Goal: Task Accomplishment & Management: Use online tool/utility

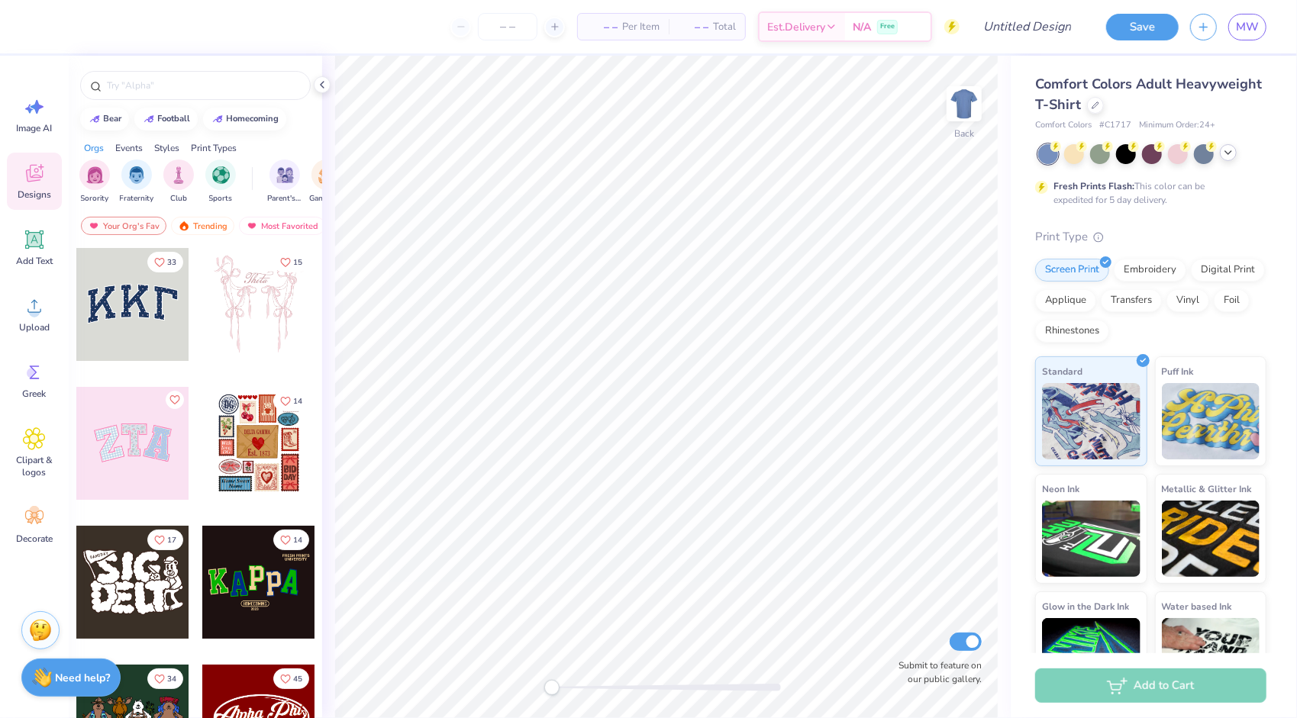
click at [1225, 154] on icon at bounding box center [1228, 153] width 12 height 12
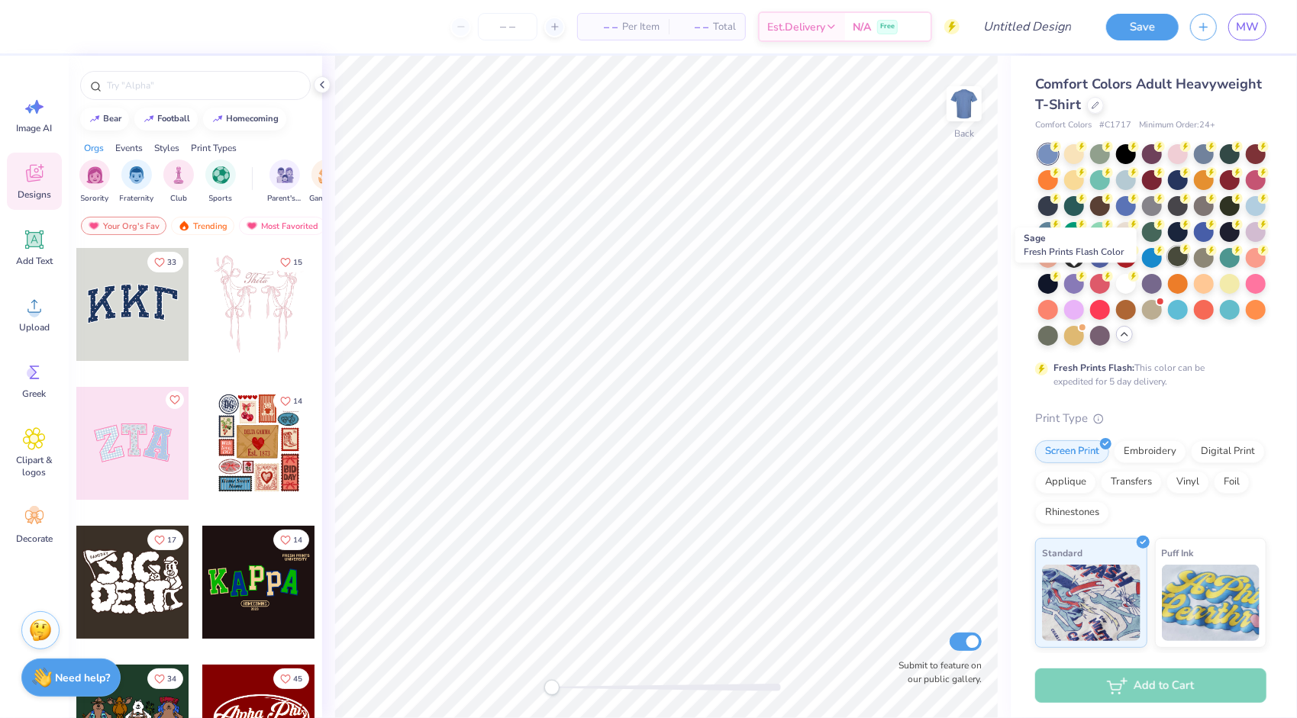
click at [1168, 266] on div at bounding box center [1178, 257] width 20 height 20
click at [1099, 101] on icon at bounding box center [1096, 104] width 8 height 8
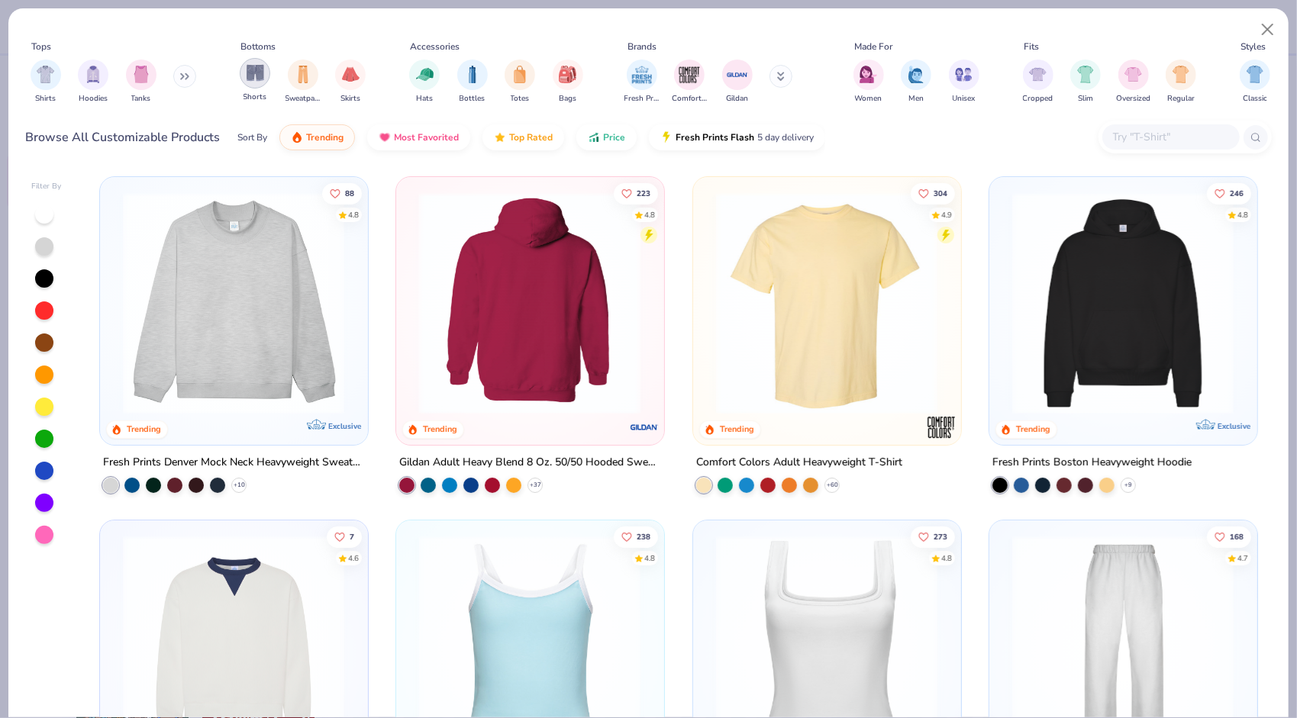
click at [258, 87] on div "filter for Shorts" at bounding box center [255, 73] width 31 height 31
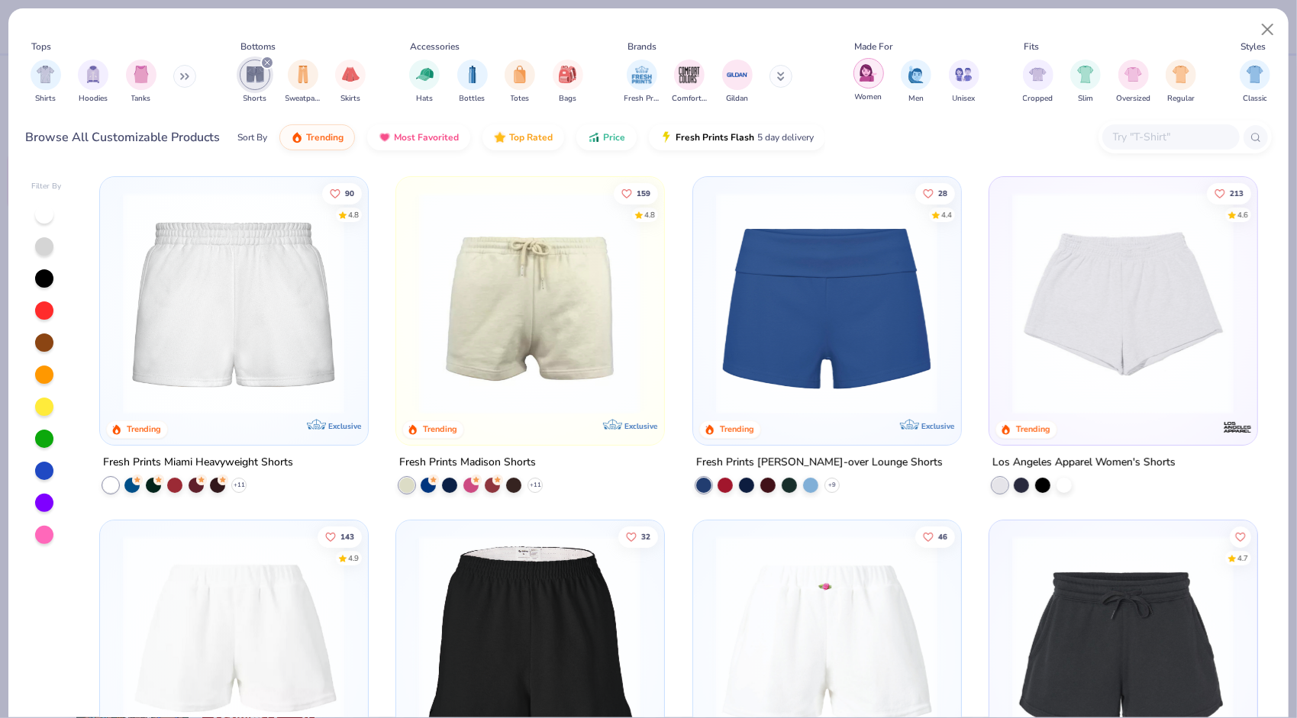
click at [863, 79] on img "filter for Women" at bounding box center [869, 73] width 18 height 18
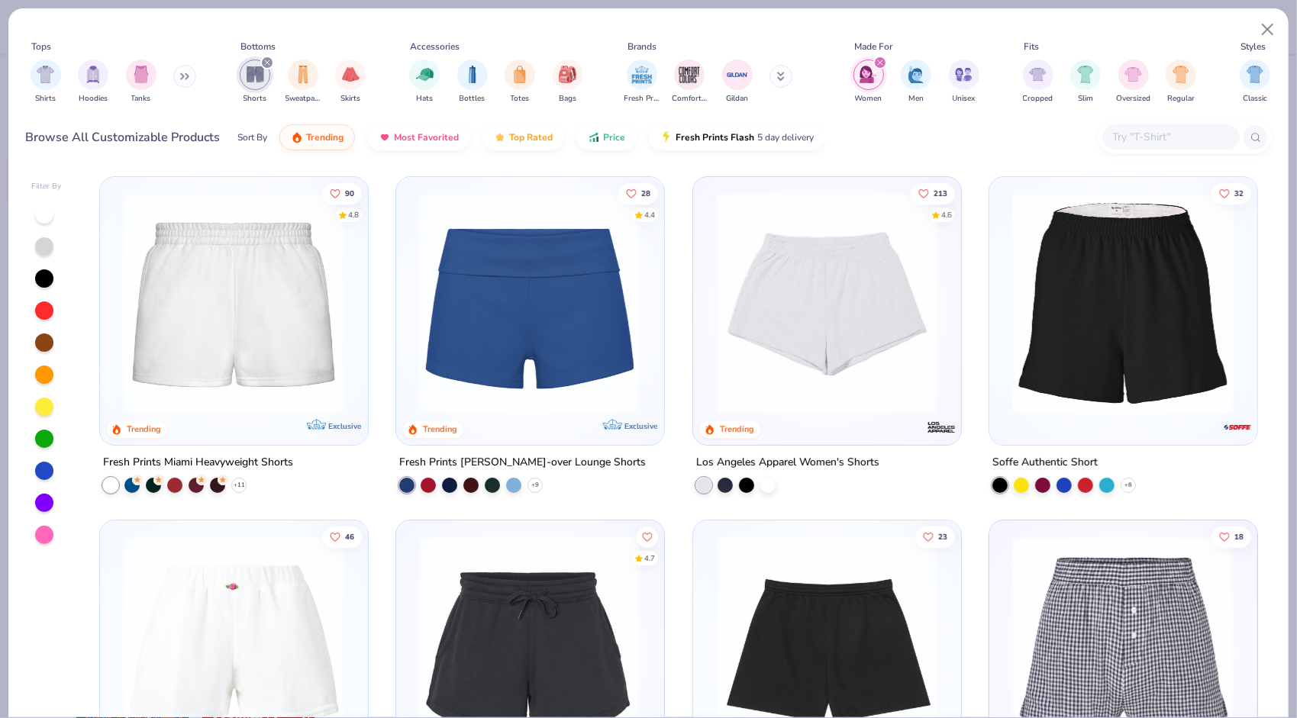
scroll to position [1, 0]
click at [708, 354] on img at bounding box center [589, 303] width 237 height 222
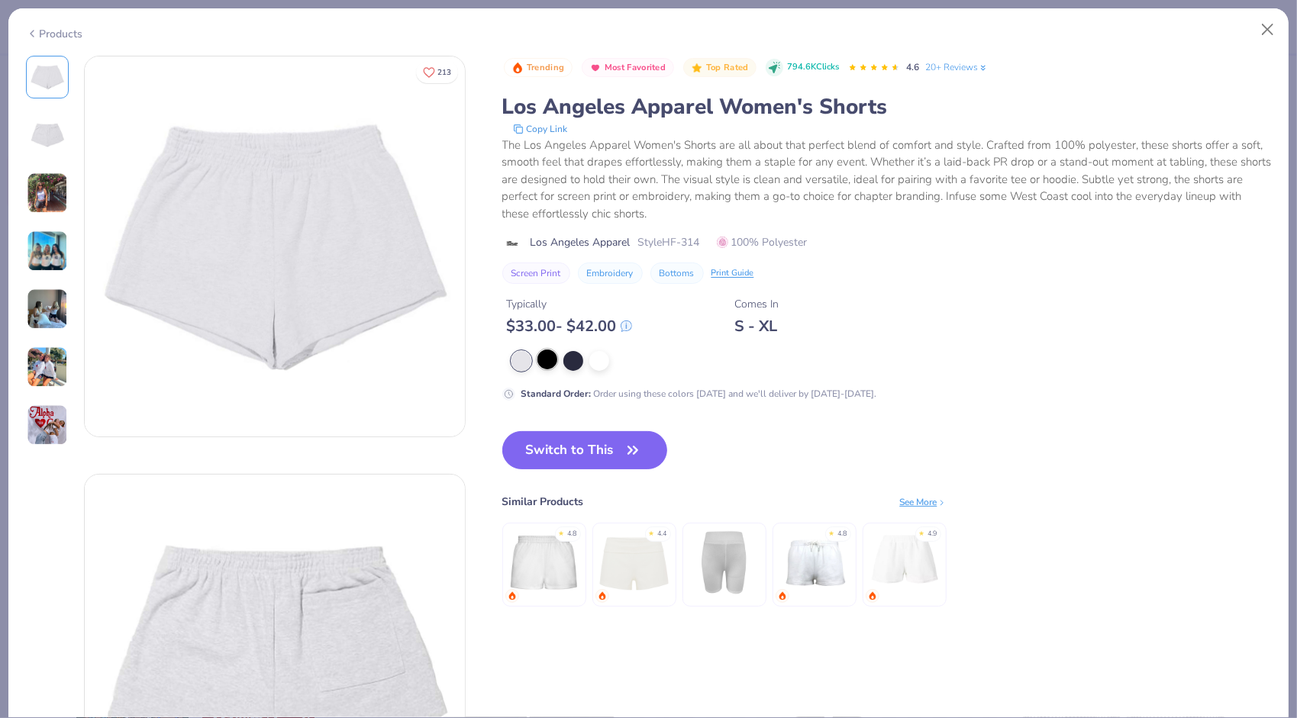
click at [550, 365] on div at bounding box center [548, 360] width 20 height 20
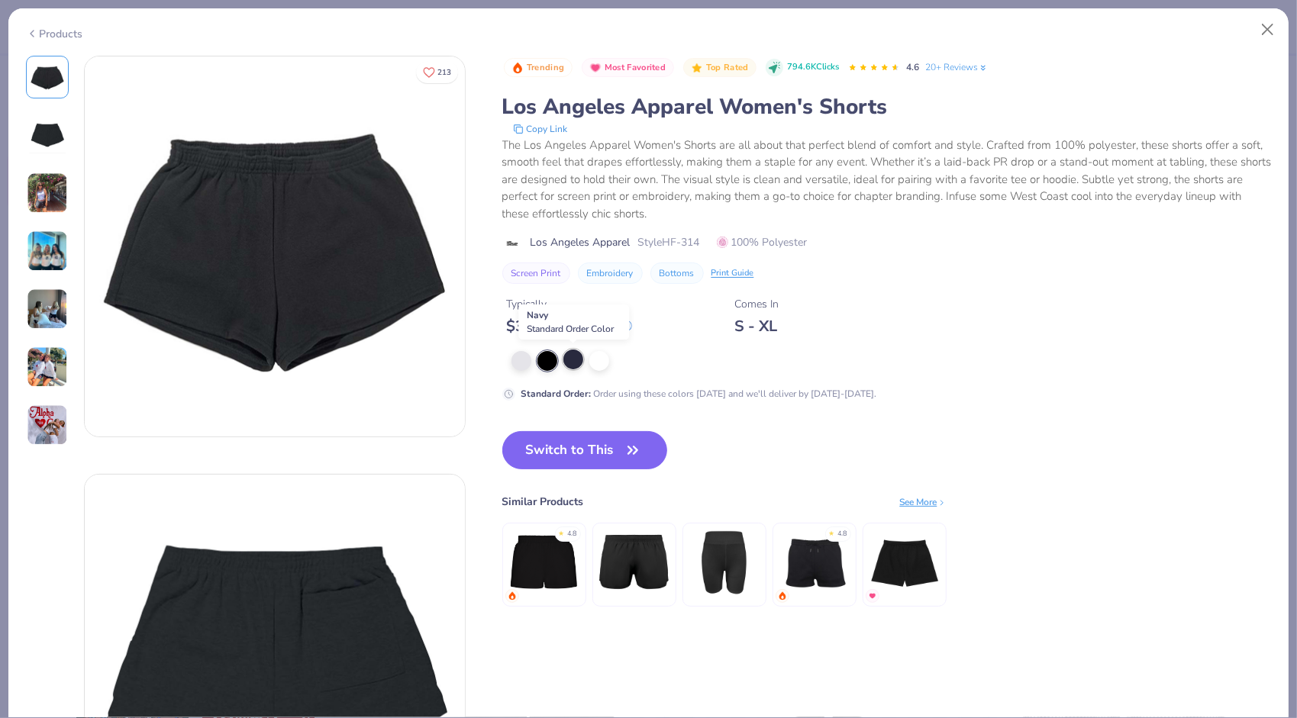
click at [574, 360] on div at bounding box center [573, 360] width 20 height 20
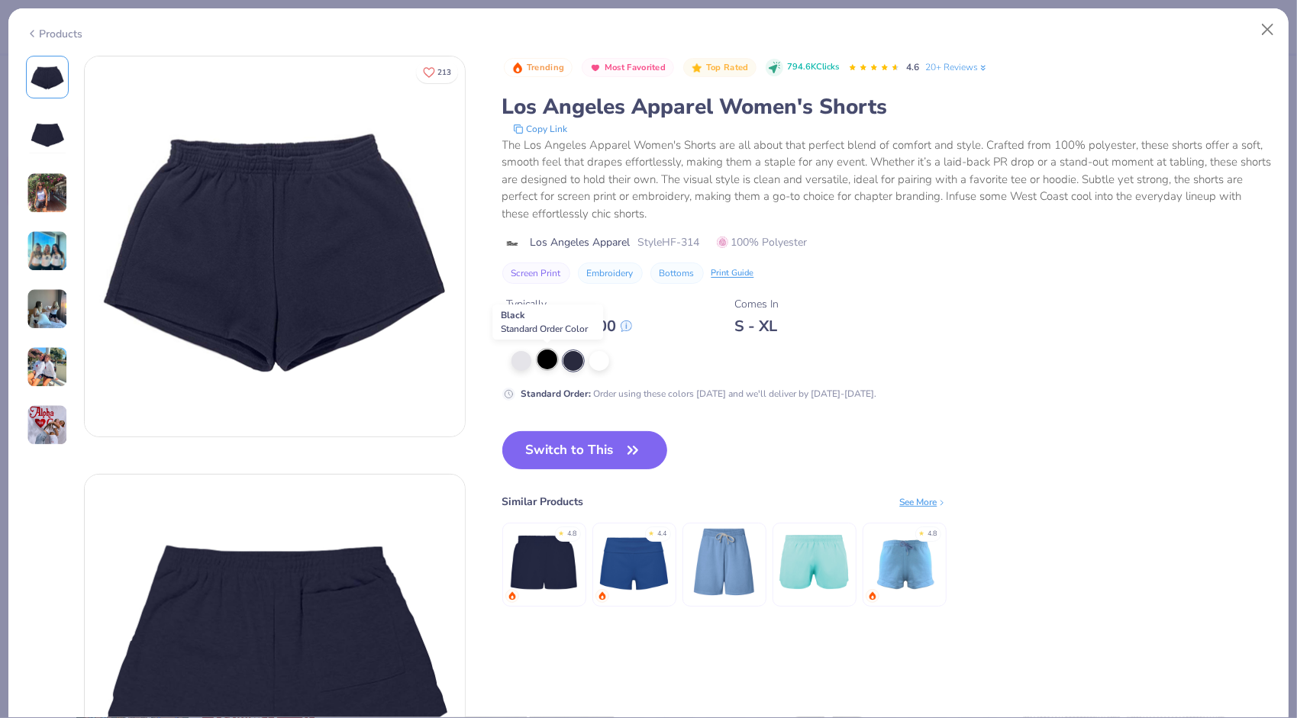
click at [547, 360] on div at bounding box center [548, 360] width 20 height 20
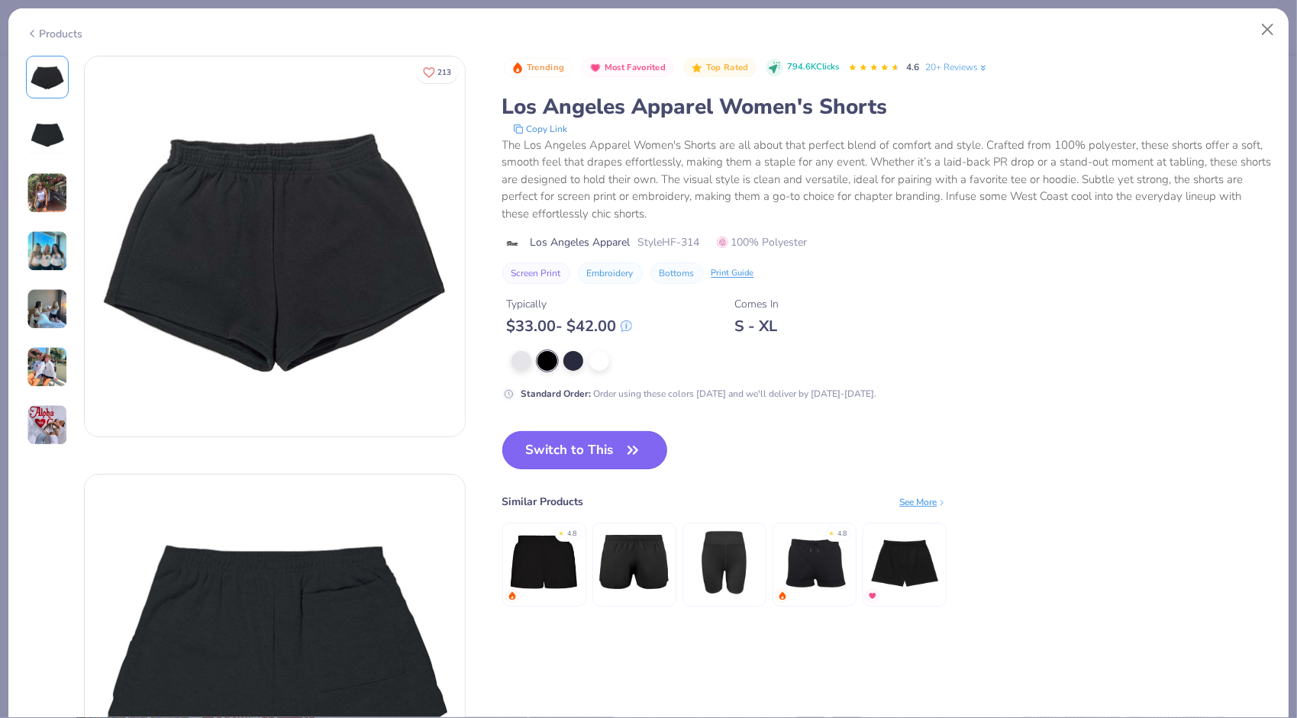
click at [544, 452] on button "Switch to This" at bounding box center [585, 450] width 166 height 38
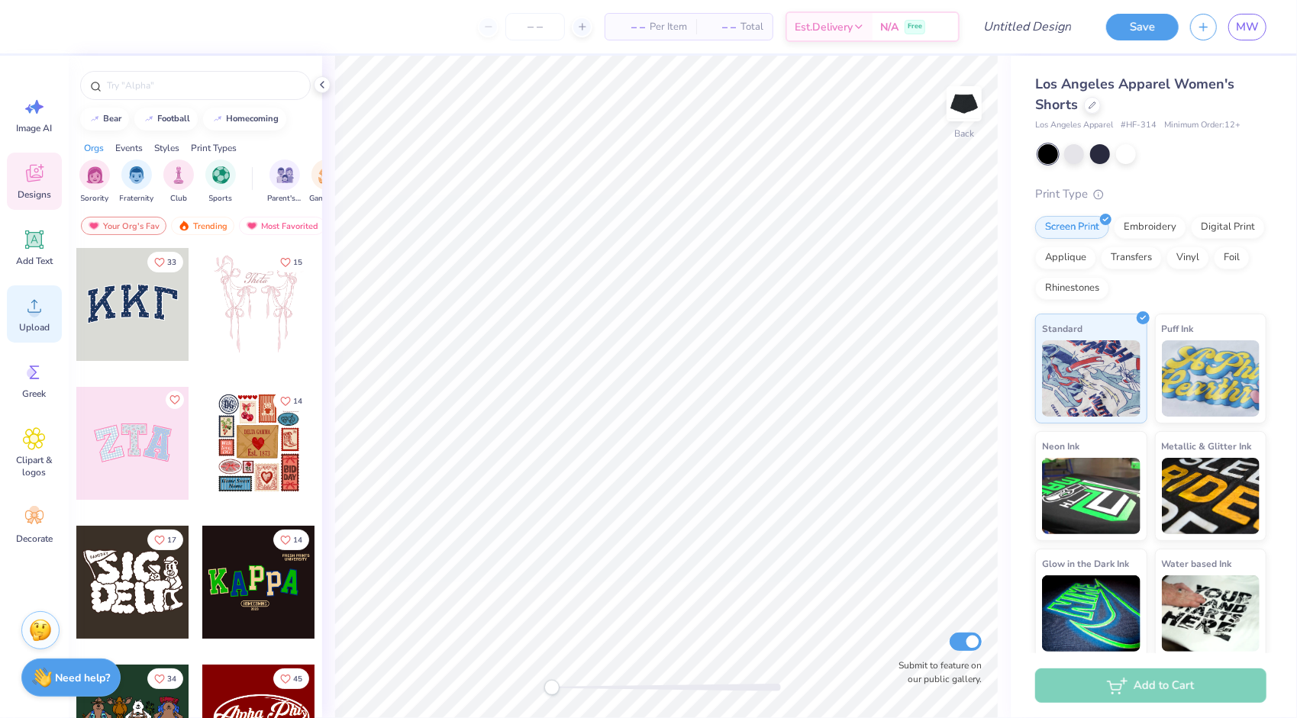
click at [23, 321] on span "Upload" at bounding box center [34, 327] width 31 height 12
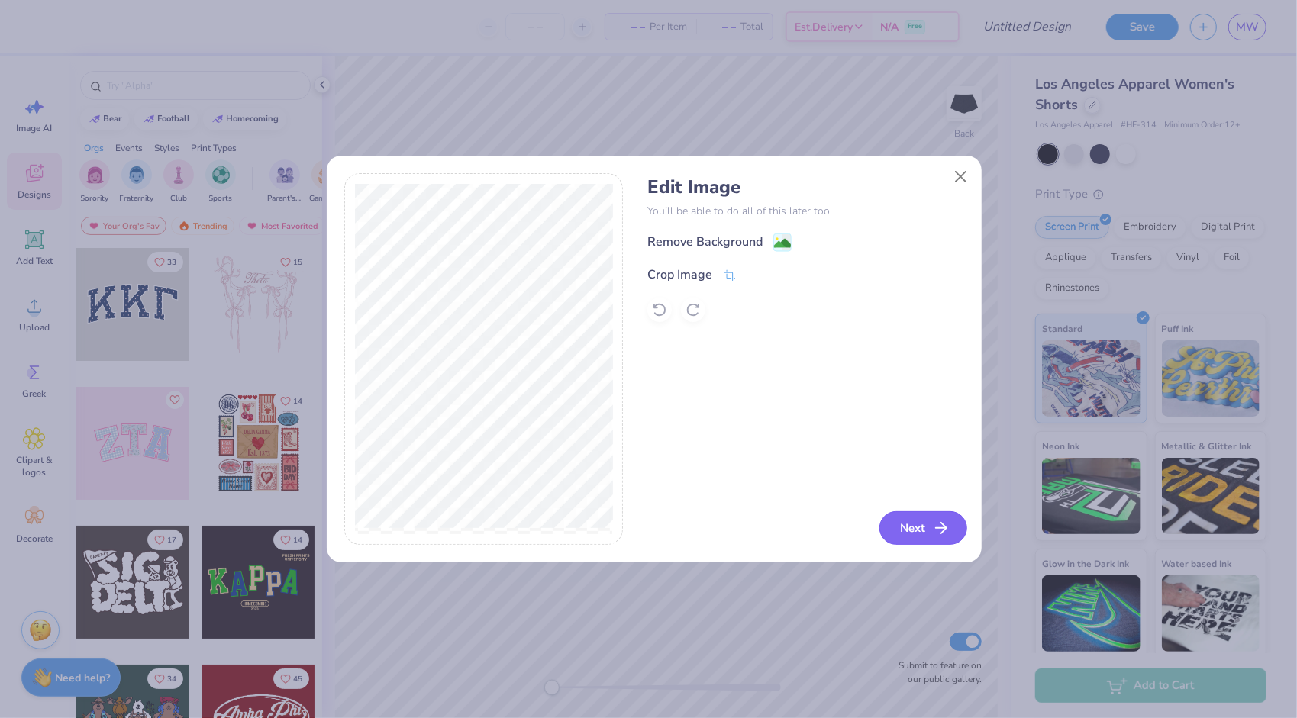
click at [921, 521] on button "Next" at bounding box center [924, 529] width 88 height 34
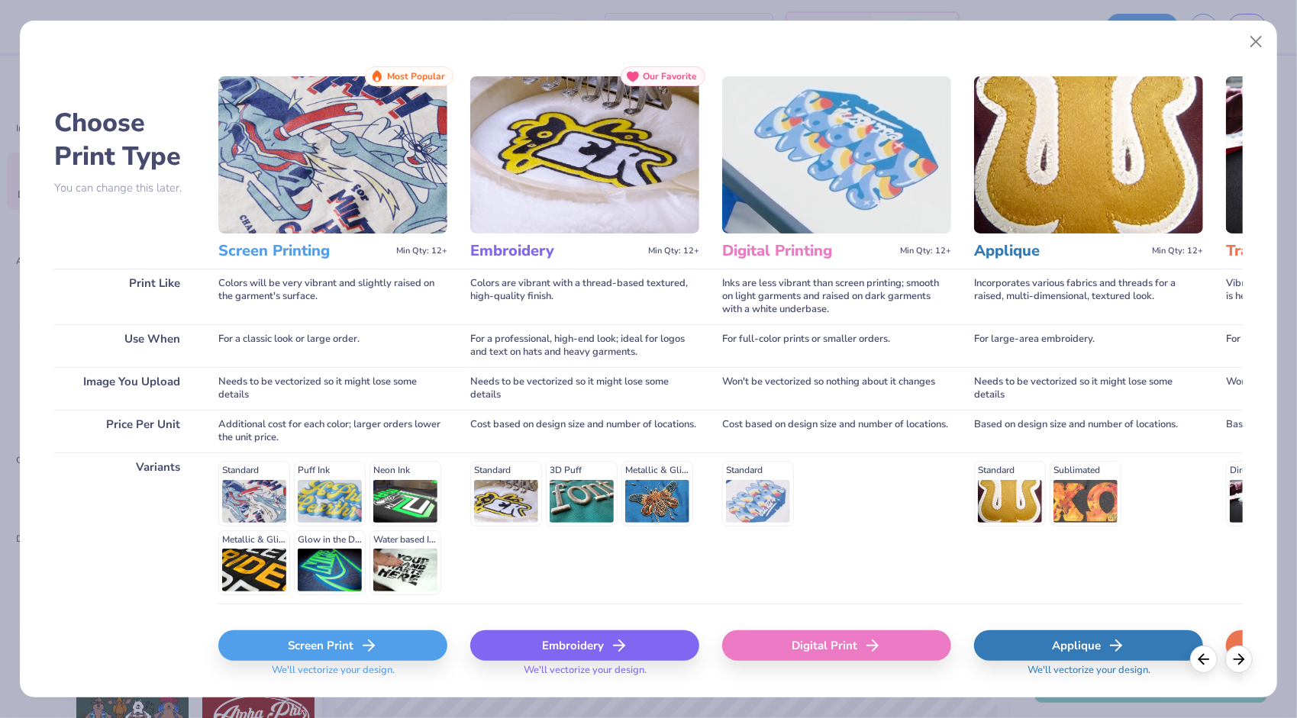
click at [336, 641] on div "Screen Print" at bounding box center [332, 646] width 229 height 31
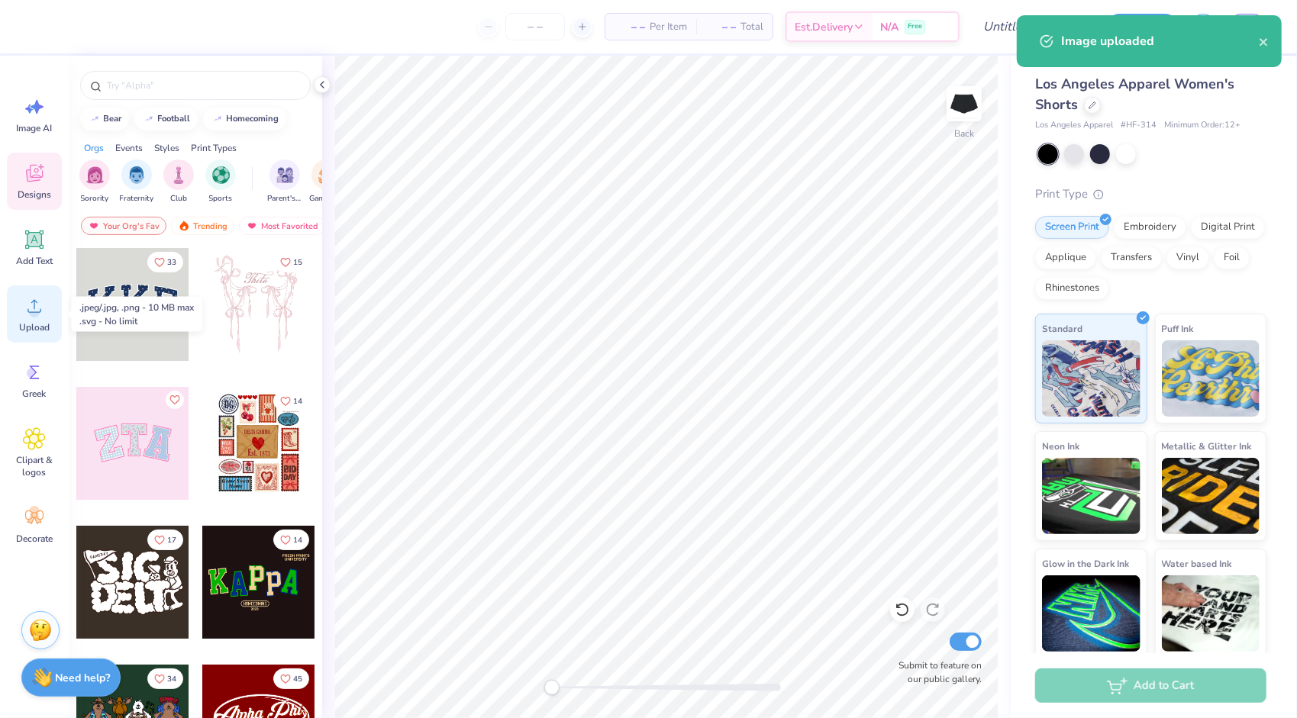
click at [20, 307] on div "Upload" at bounding box center [34, 314] width 55 height 57
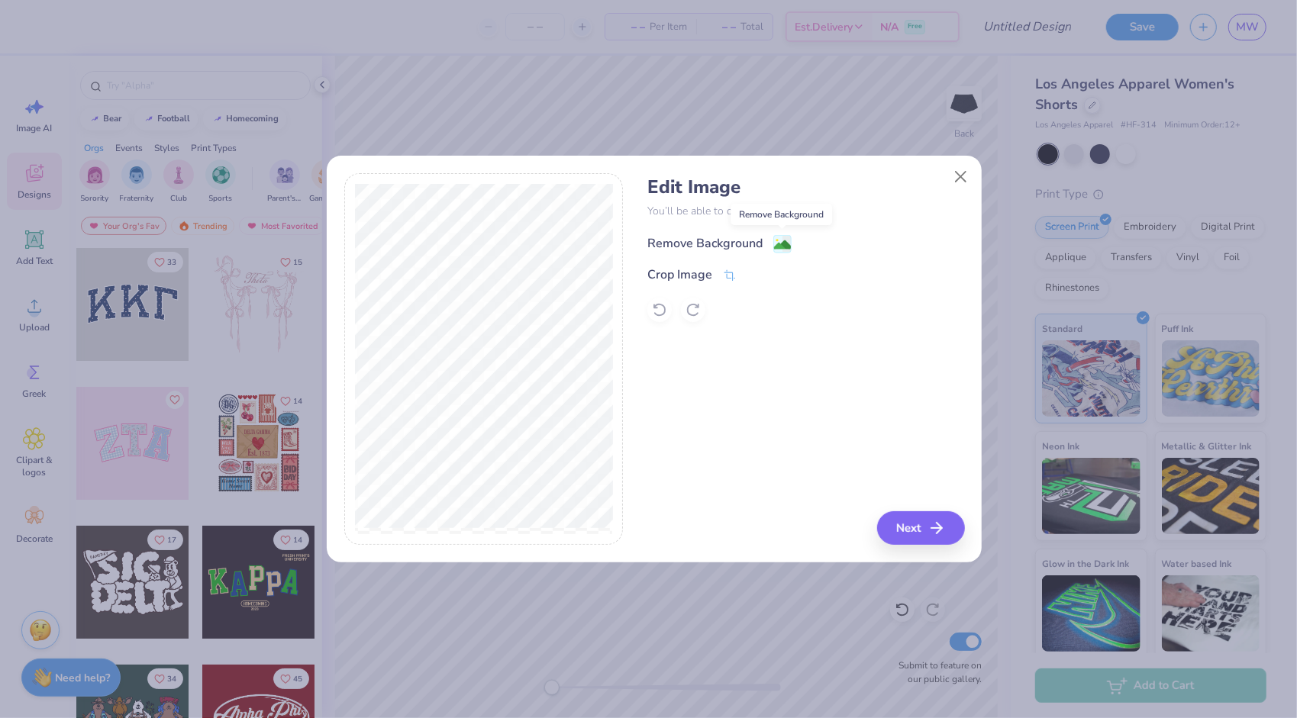
click at [782, 244] on image at bounding box center [782, 245] width 17 height 17
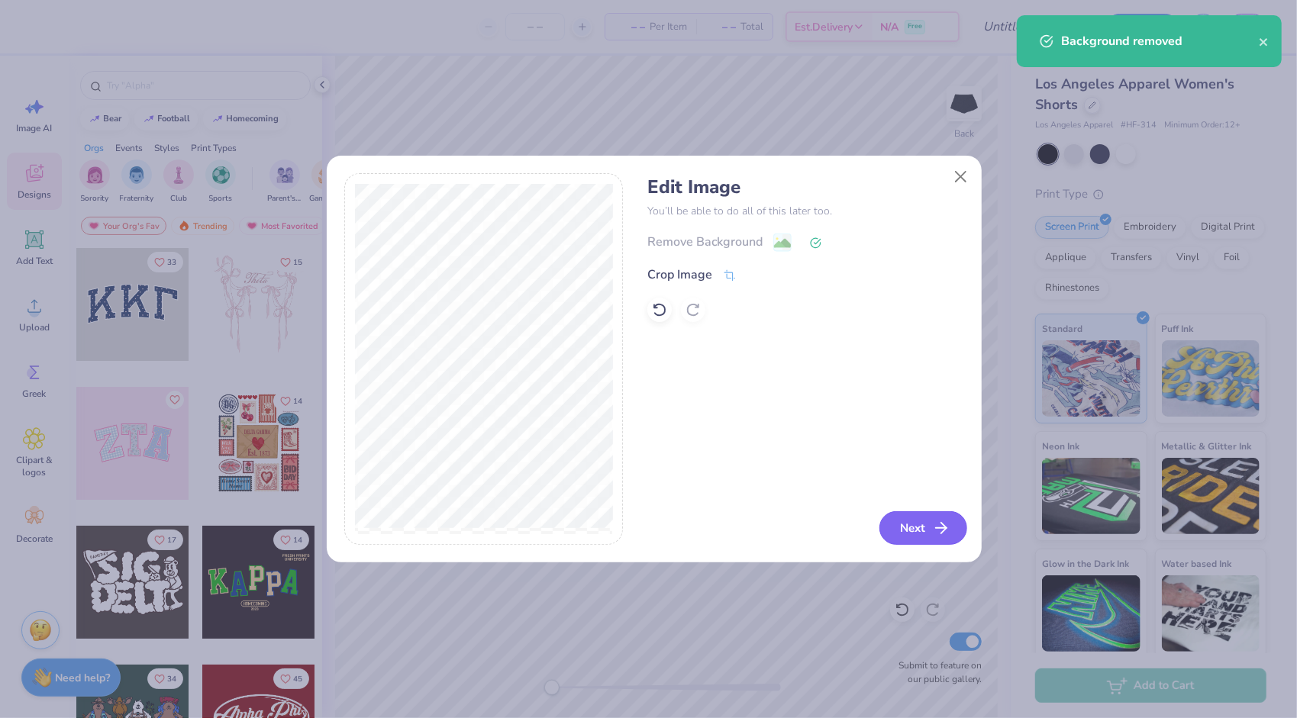
click at [905, 520] on button "Next" at bounding box center [924, 529] width 88 height 34
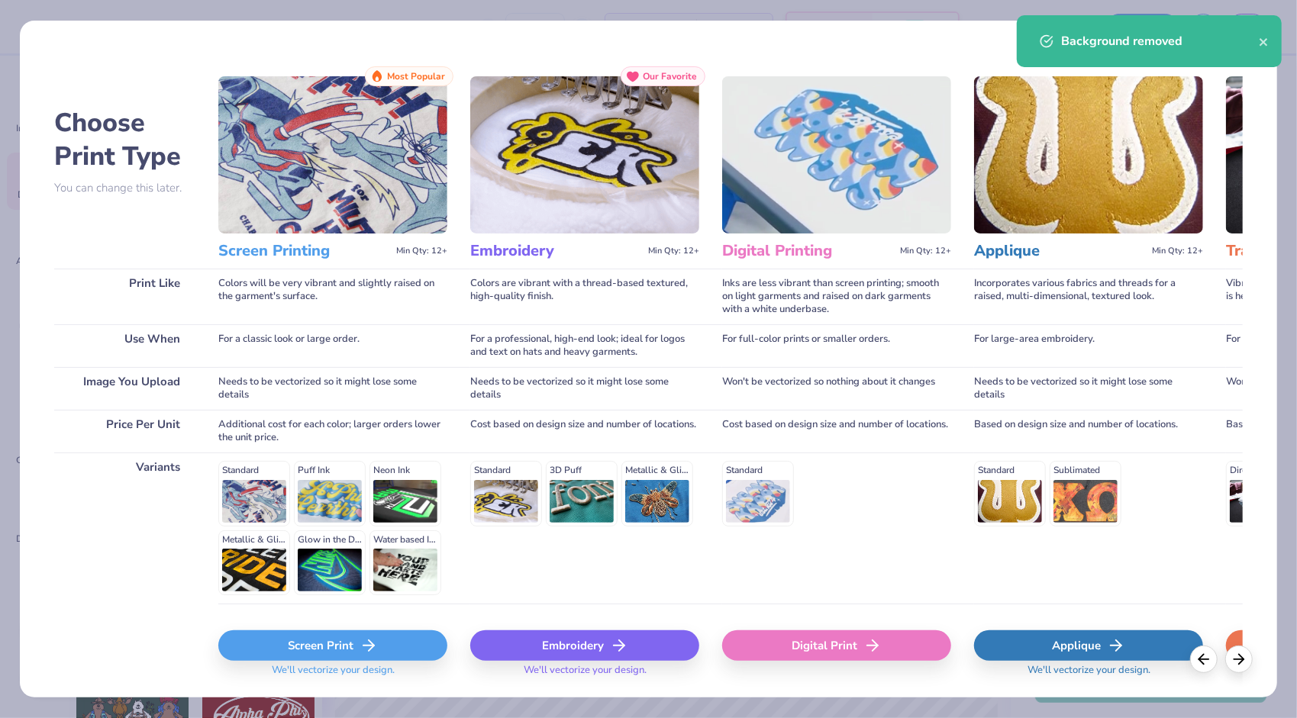
click at [275, 641] on div "Screen Print" at bounding box center [332, 646] width 229 height 31
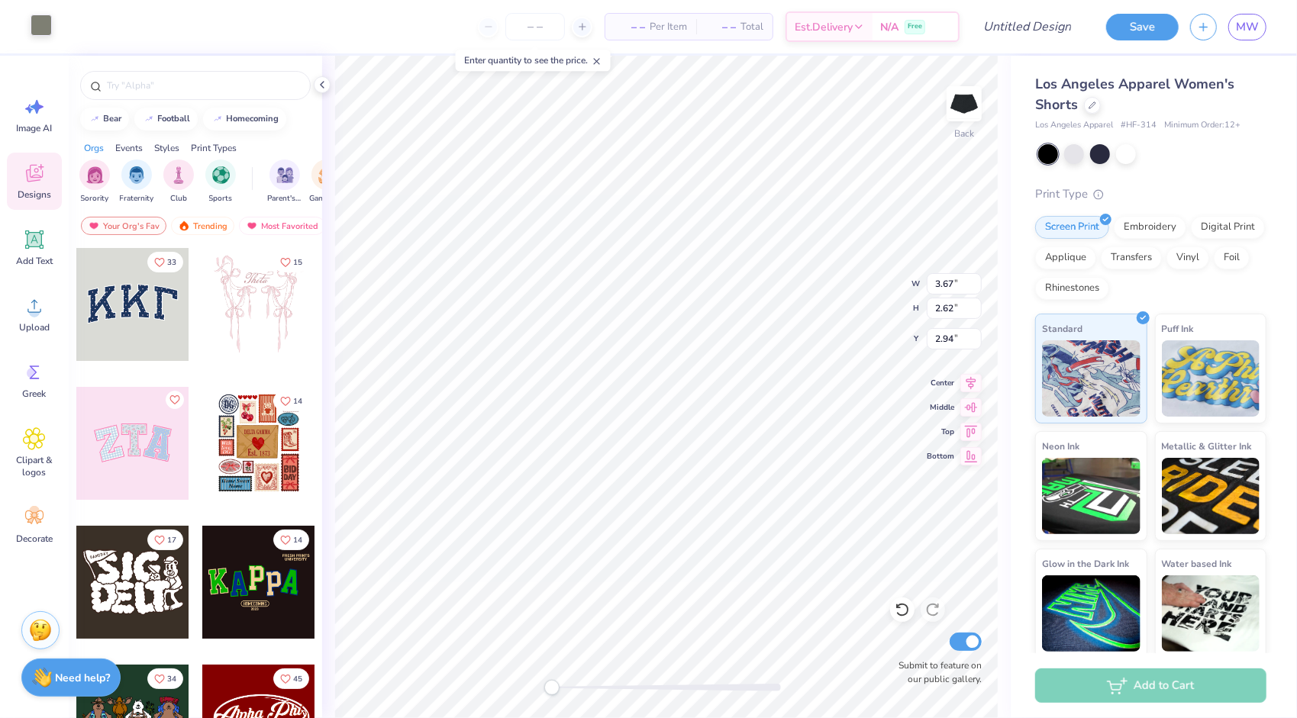
click at [44, 31] on div at bounding box center [41, 25] width 21 height 21
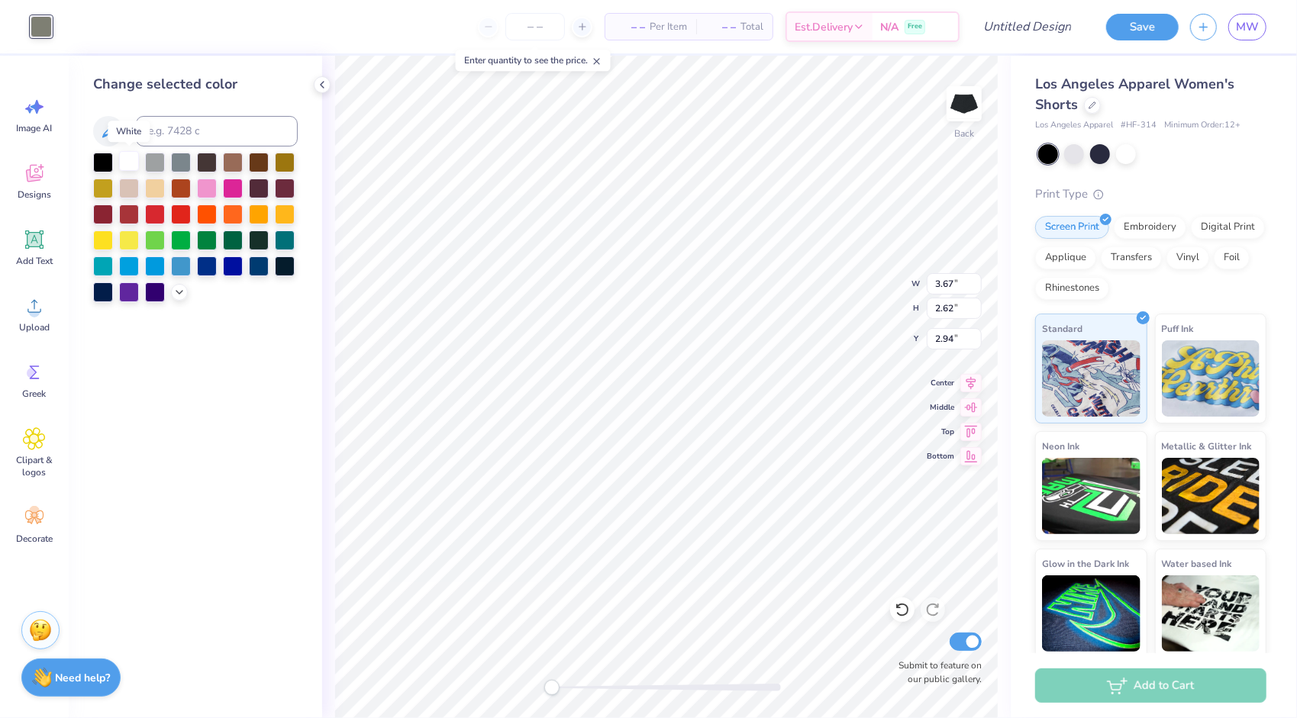
click at [124, 157] on div at bounding box center [129, 161] width 20 height 20
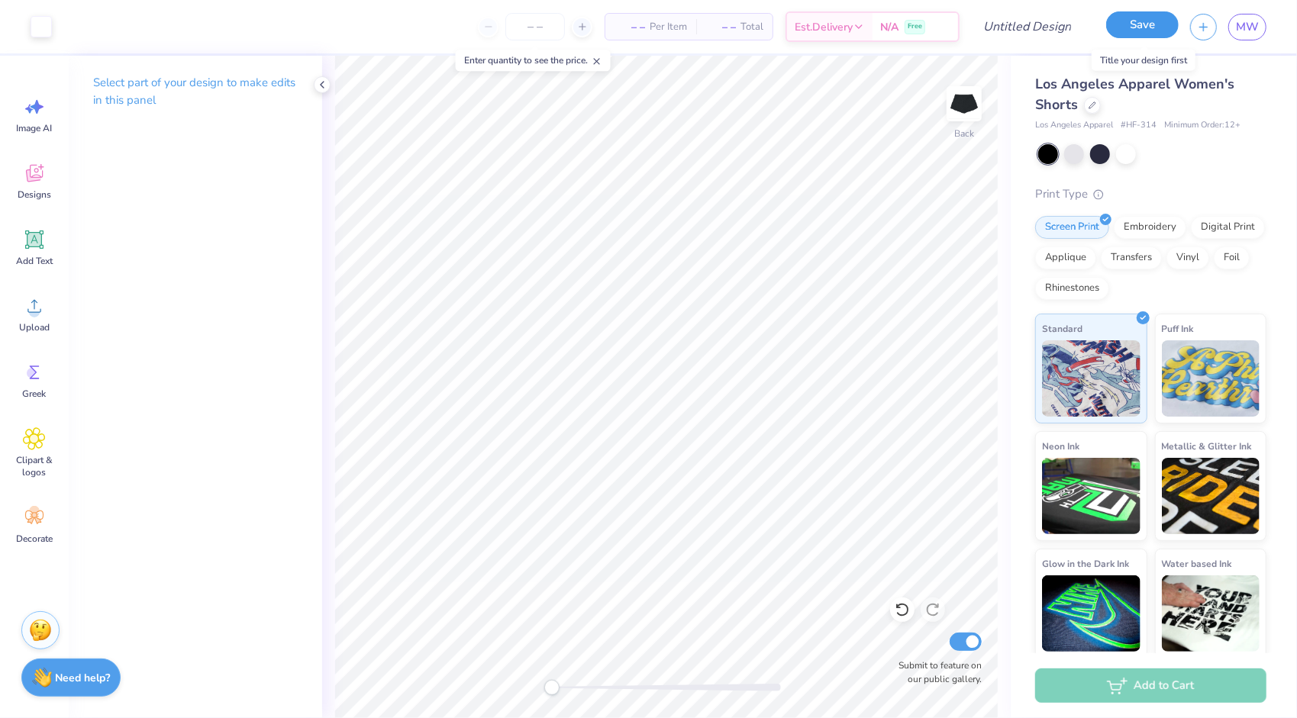
click at [1142, 17] on button "Save" at bounding box center [1142, 24] width 73 height 27
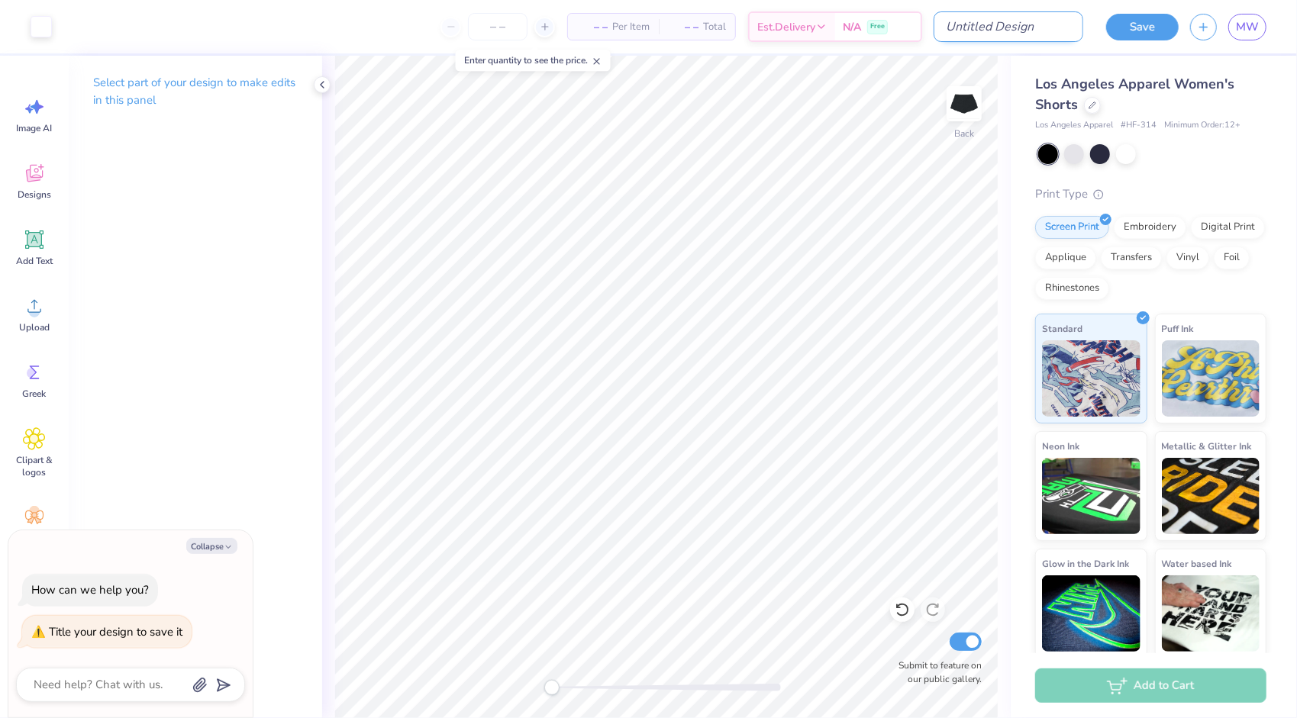
type textarea "x"
click at [1043, 29] on input "Design Title" at bounding box center [1009, 26] width 150 height 31
type input "A"
type textarea "x"
type input "An"
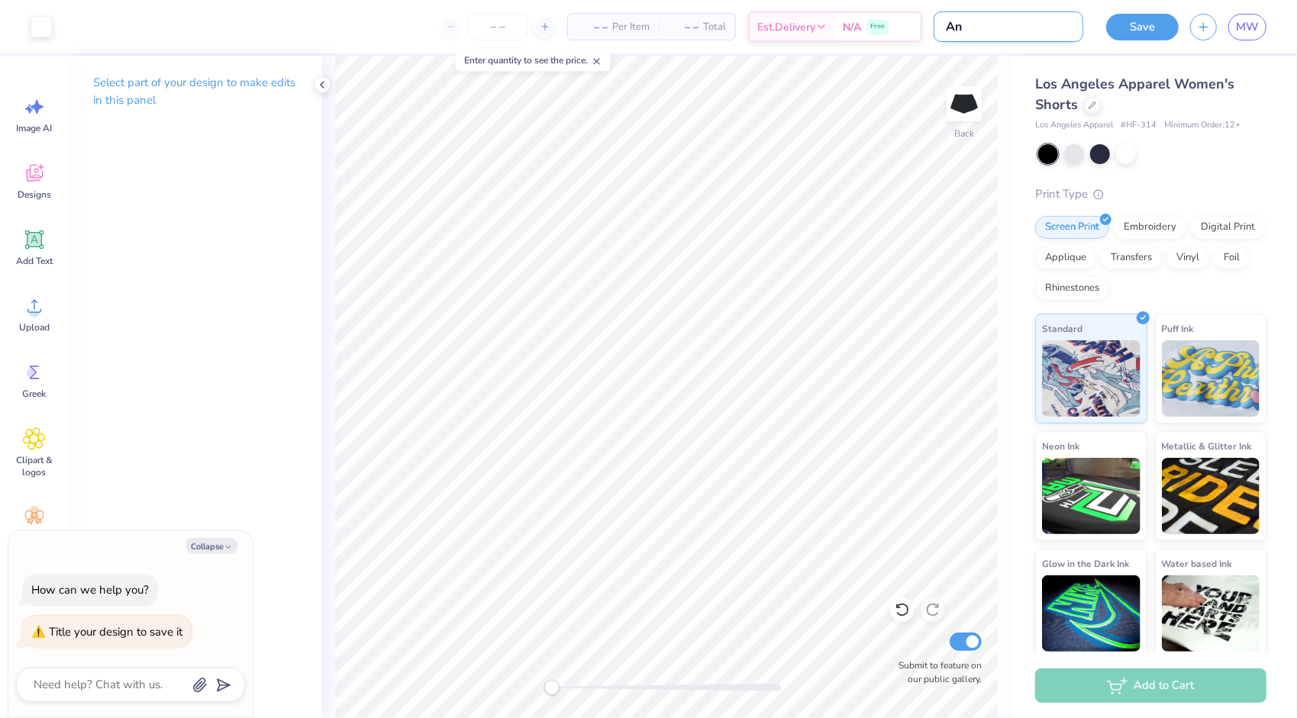
type textarea "x"
type input "Ang"
type textarea "x"
type input "An"
type textarea "x"
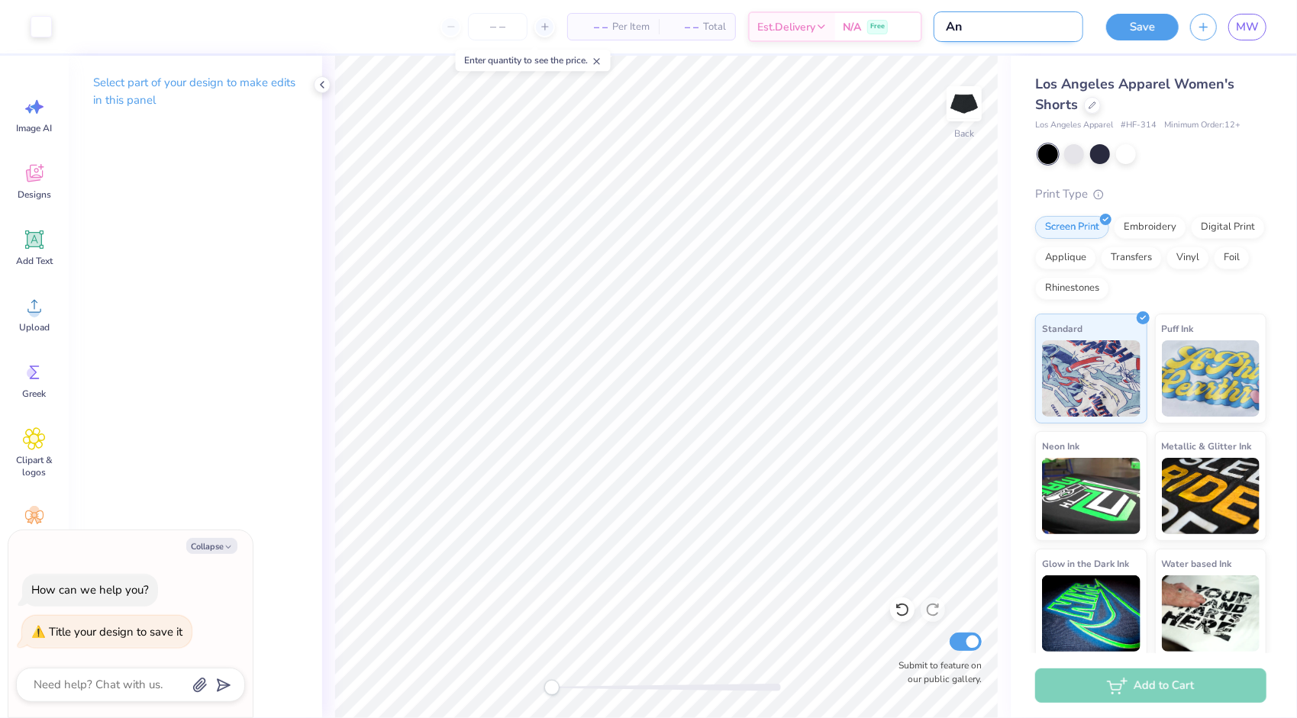
type input "A"
type textarea "x"
type input "A"
type textarea "x"
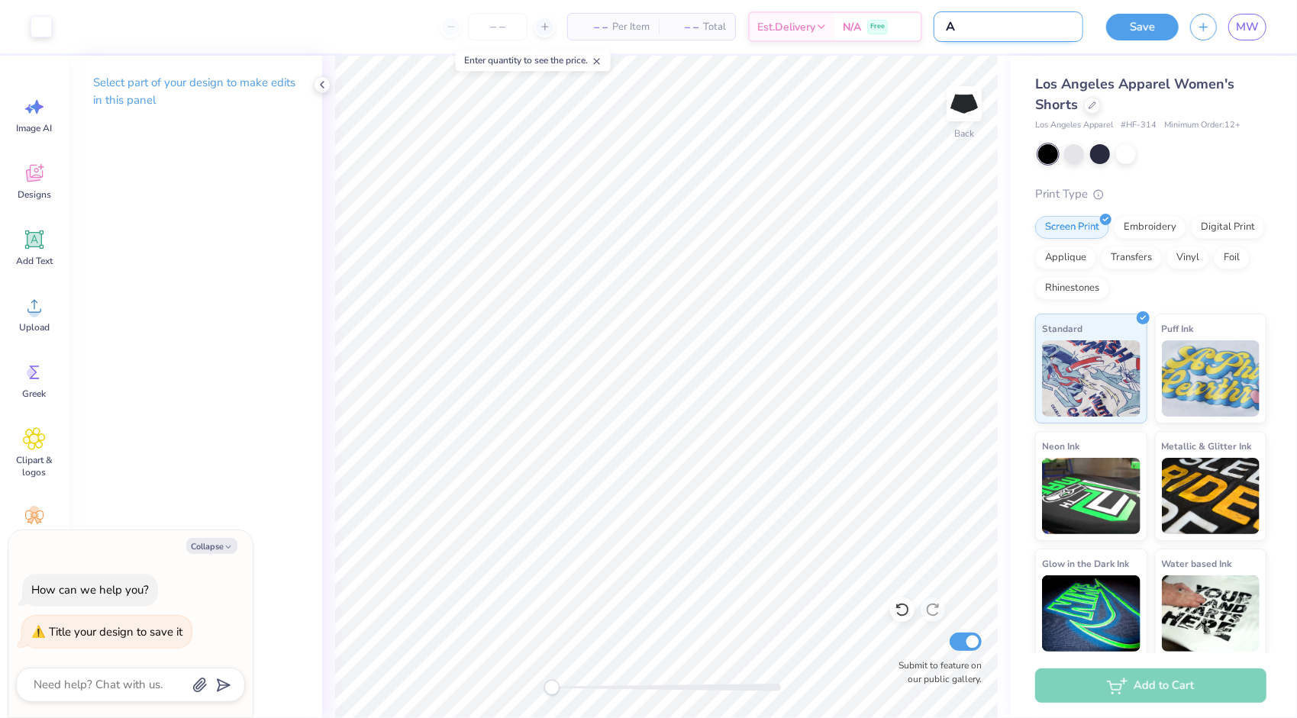
type input "An"
type textarea "x"
type input "Ang"
type textarea "x"
type input "Ange"
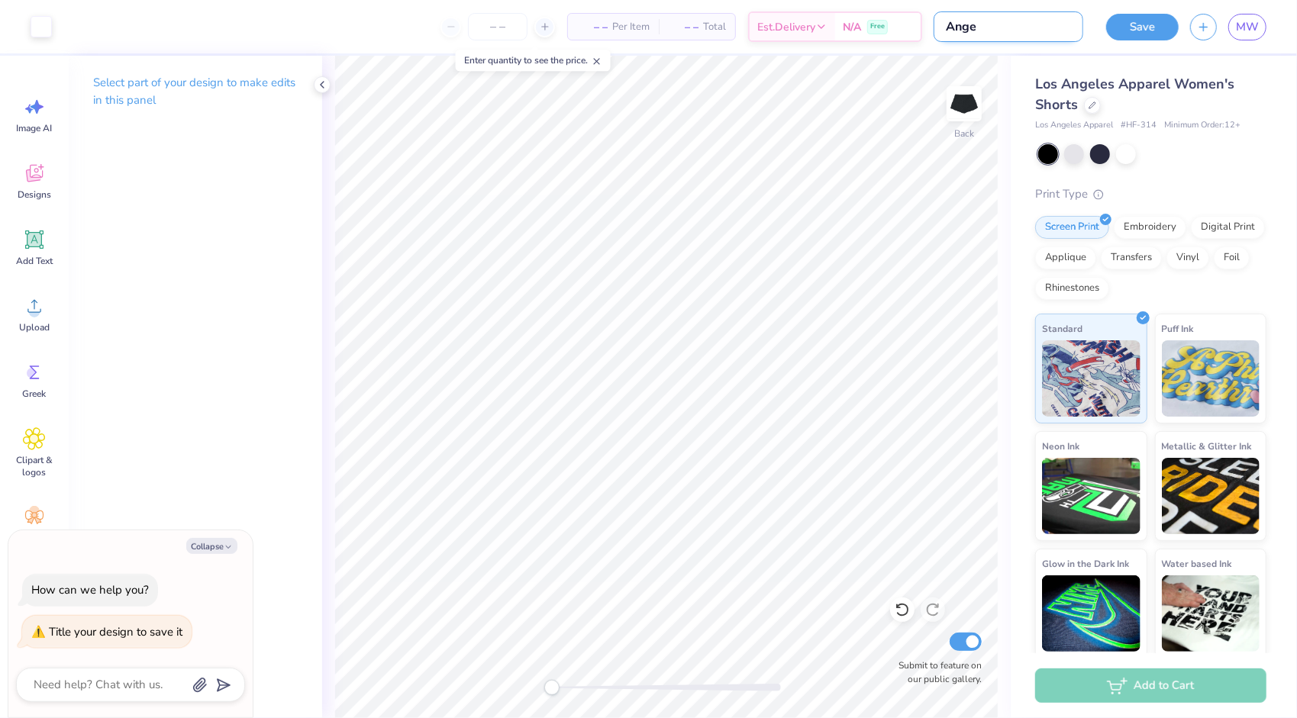
type textarea "x"
type input "Angel"
type textarea "x"
type input "Angel"
type textarea "x"
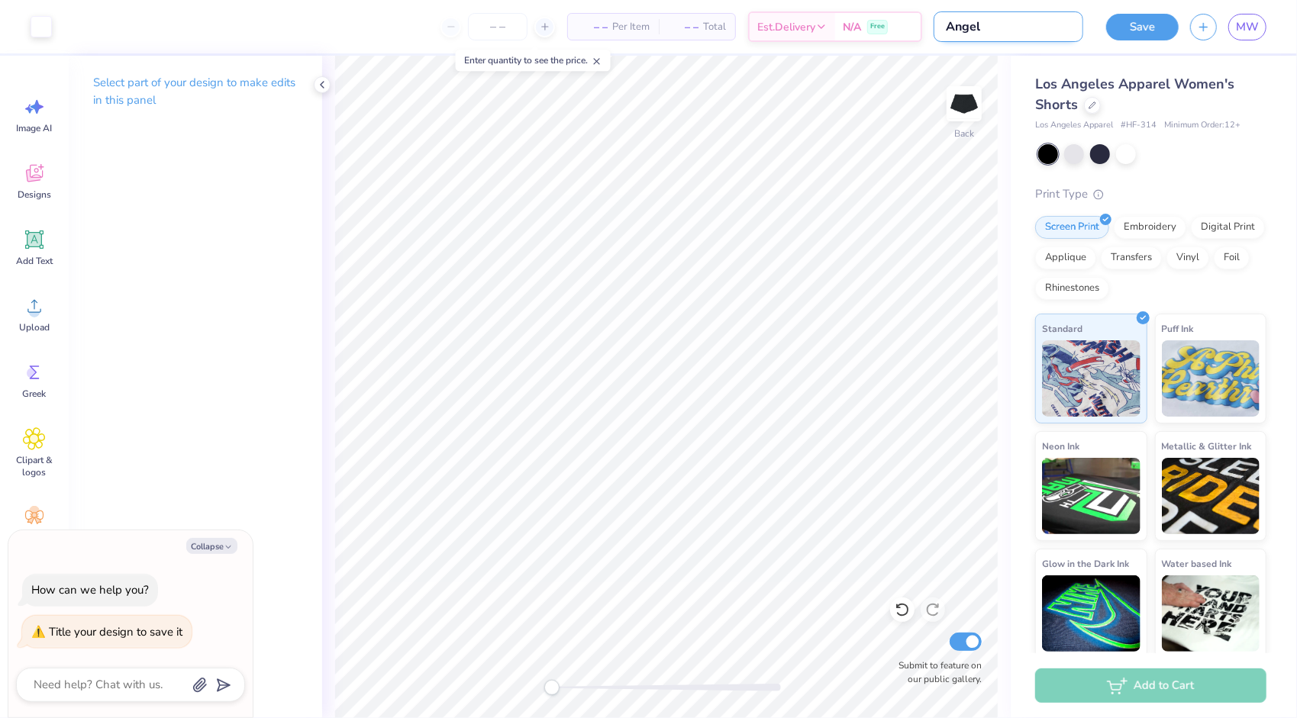
type input "Angel s"
type textarea "x"
type input "Angel sh"
type textarea "x"
type input "Angel sho"
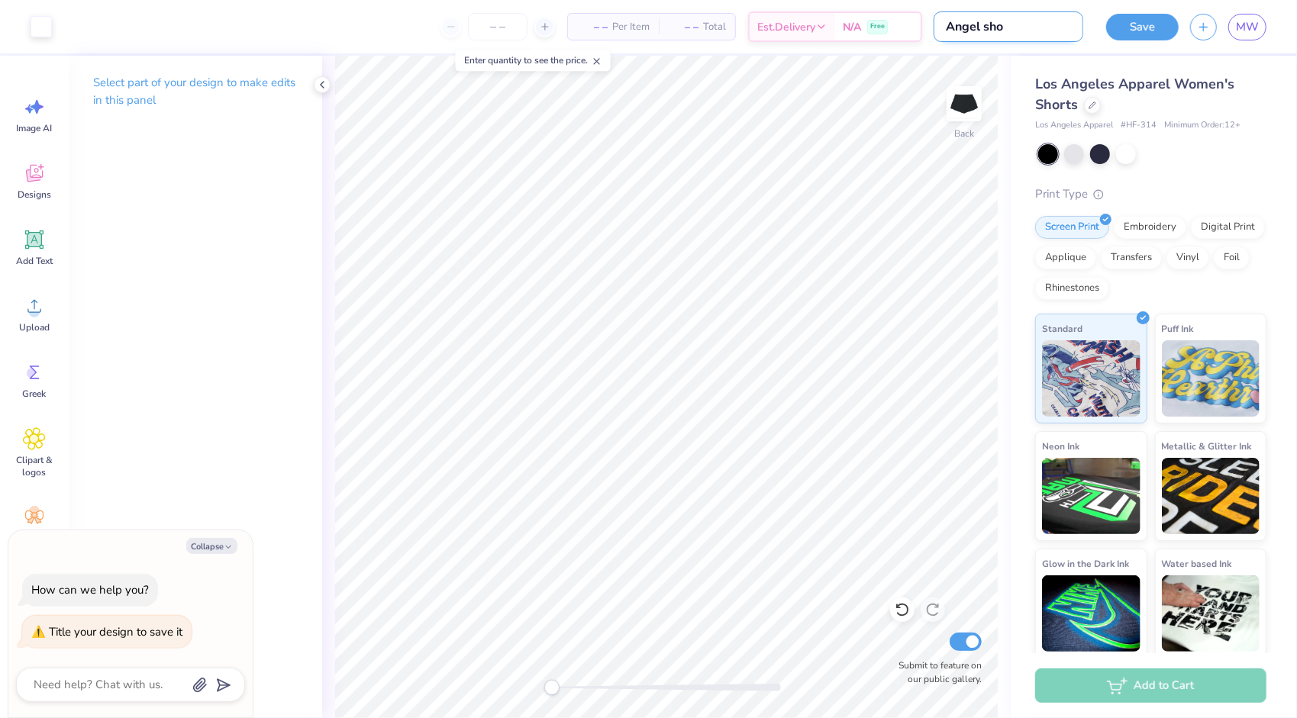
type textarea "x"
type input "Angel shor"
type textarea "x"
type input "Angel short"
type textarea "x"
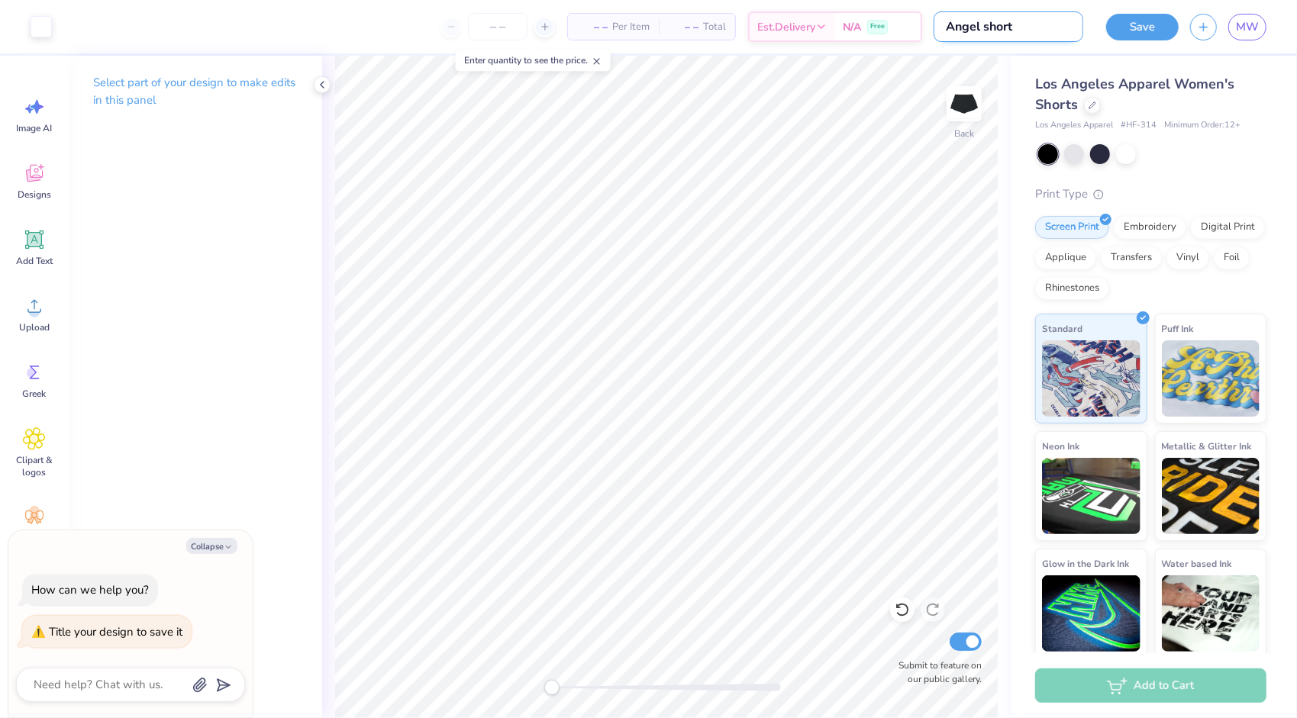
type input "Angel shorts"
type textarea "x"
type input "Angel shorts"
click at [1133, 31] on button "Save" at bounding box center [1142, 24] width 73 height 27
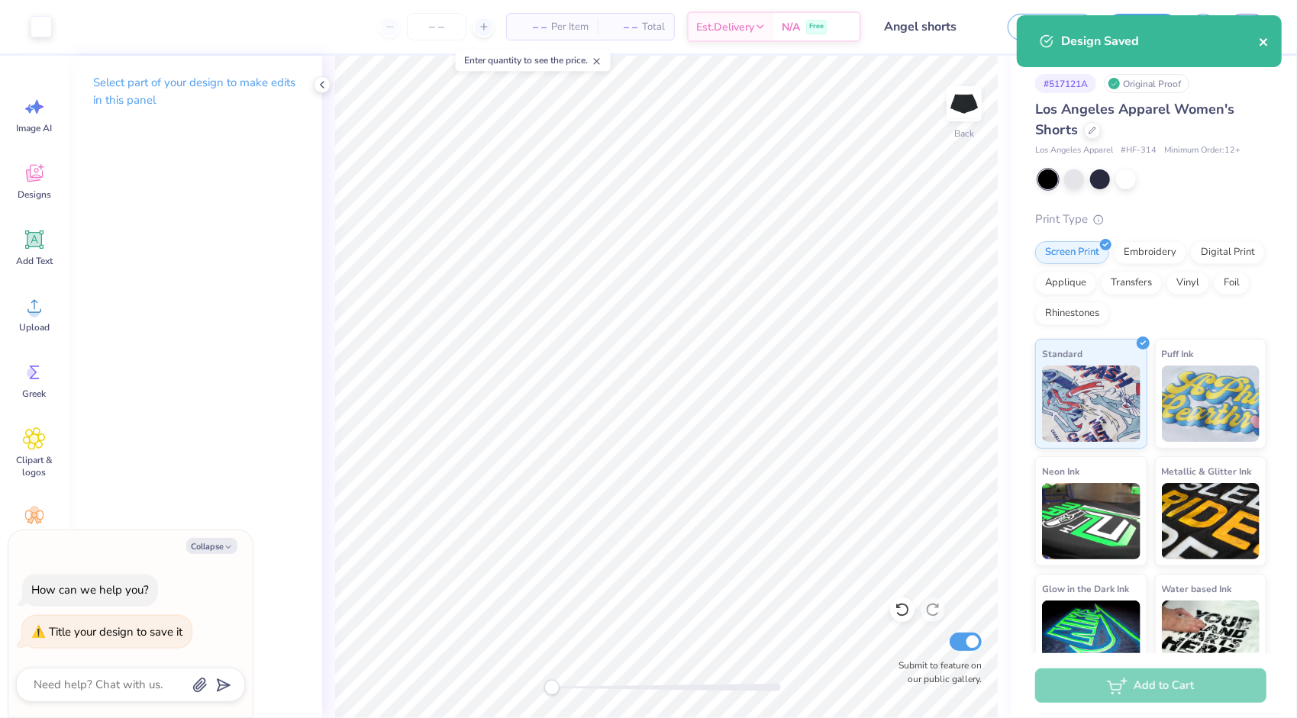
click at [1264, 38] on icon "close" at bounding box center [1264, 42] width 11 height 12
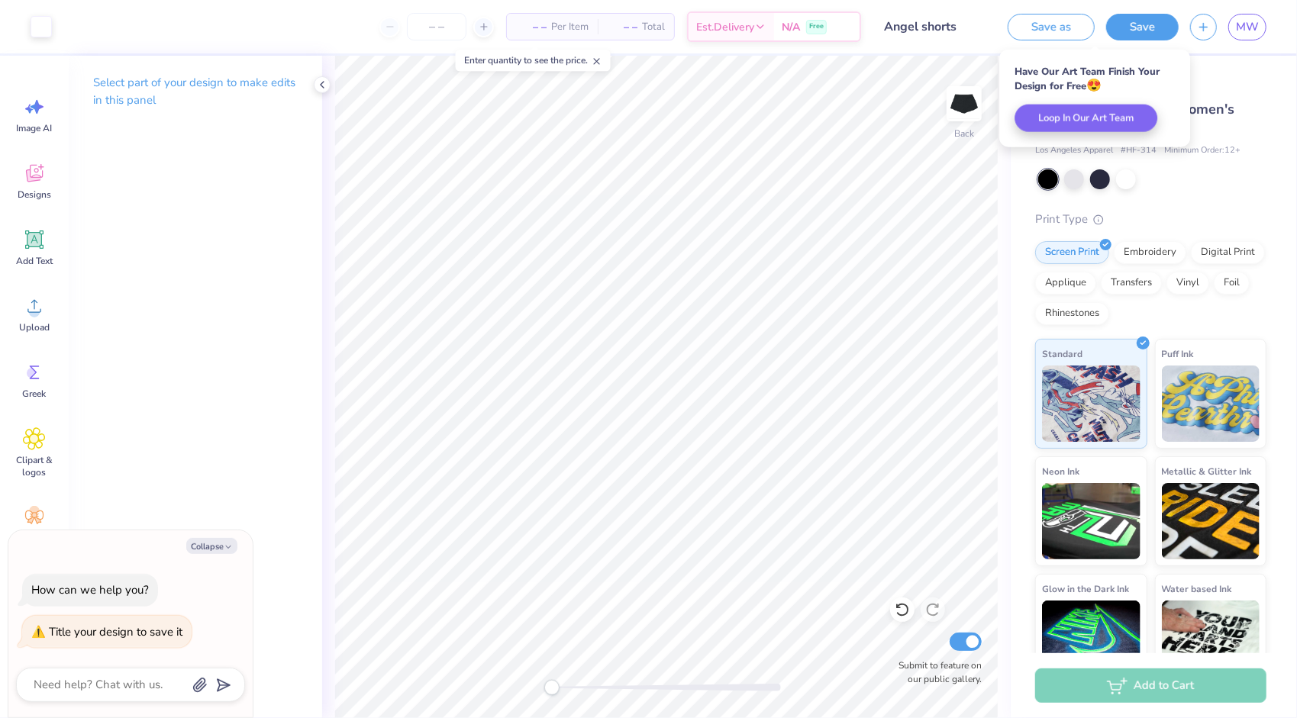
click at [1022, 0] on div "Save as Save MW" at bounding box center [1146, 26] width 301 height 53
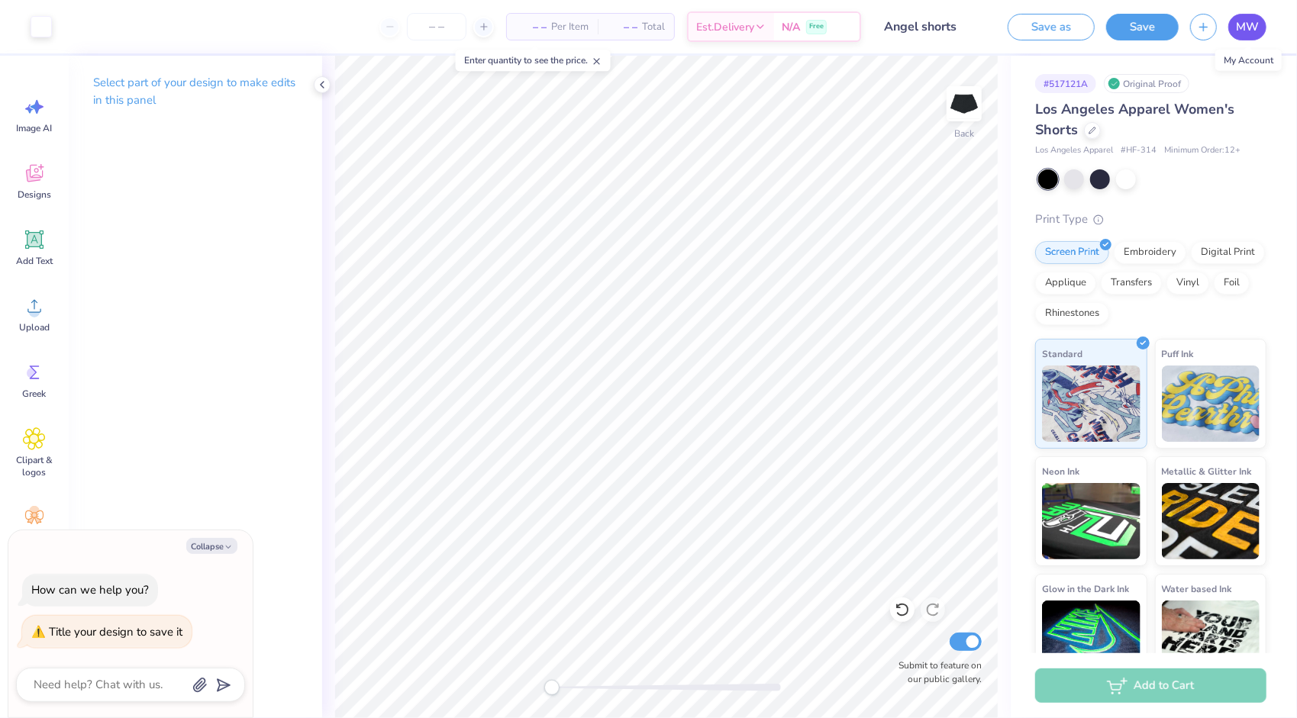
click at [1245, 36] on link "MW" at bounding box center [1247, 27] width 38 height 27
click at [317, 84] on icon at bounding box center [322, 85] width 12 height 12
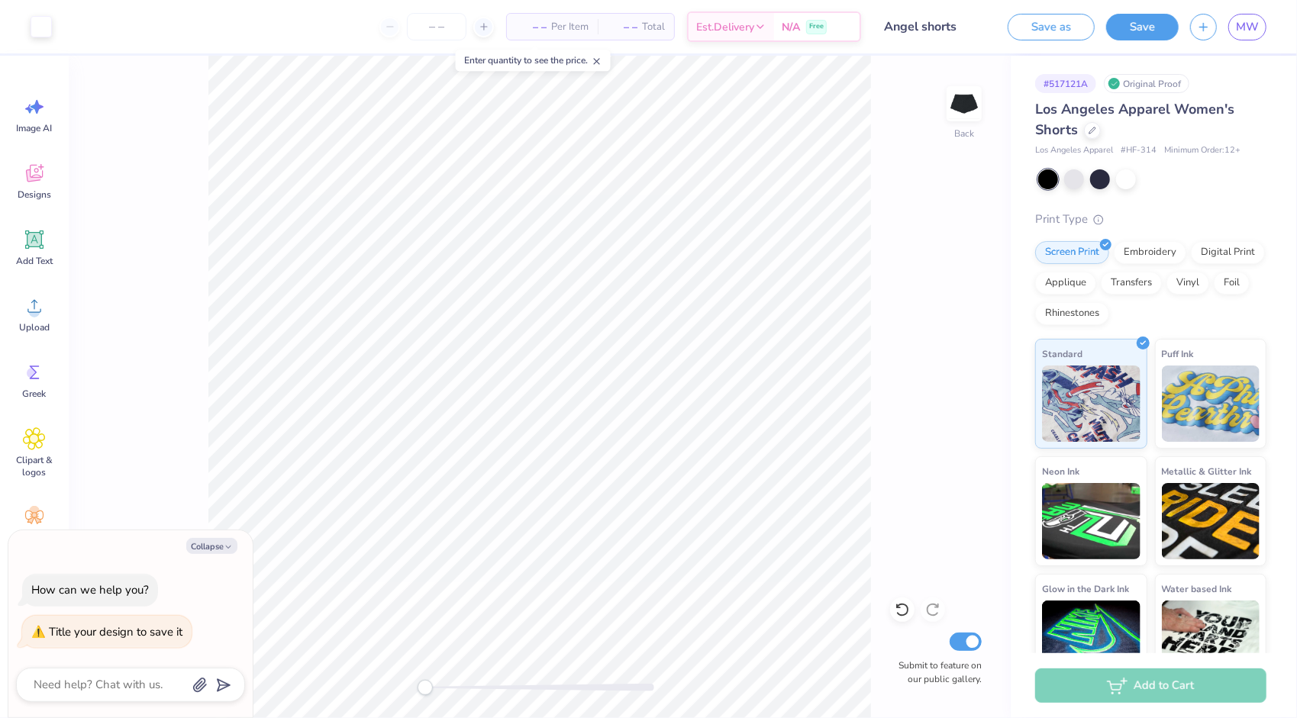
type textarea "x"
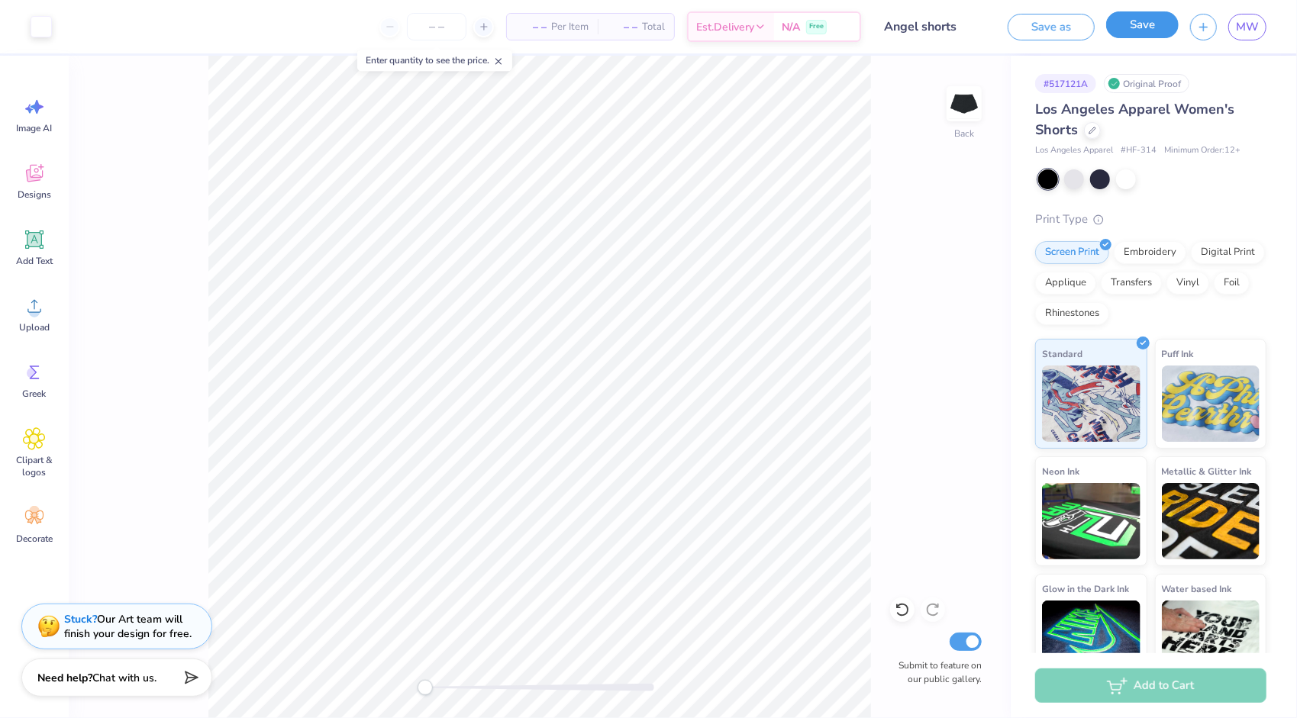
click at [1140, 27] on button "Save" at bounding box center [1142, 24] width 73 height 27
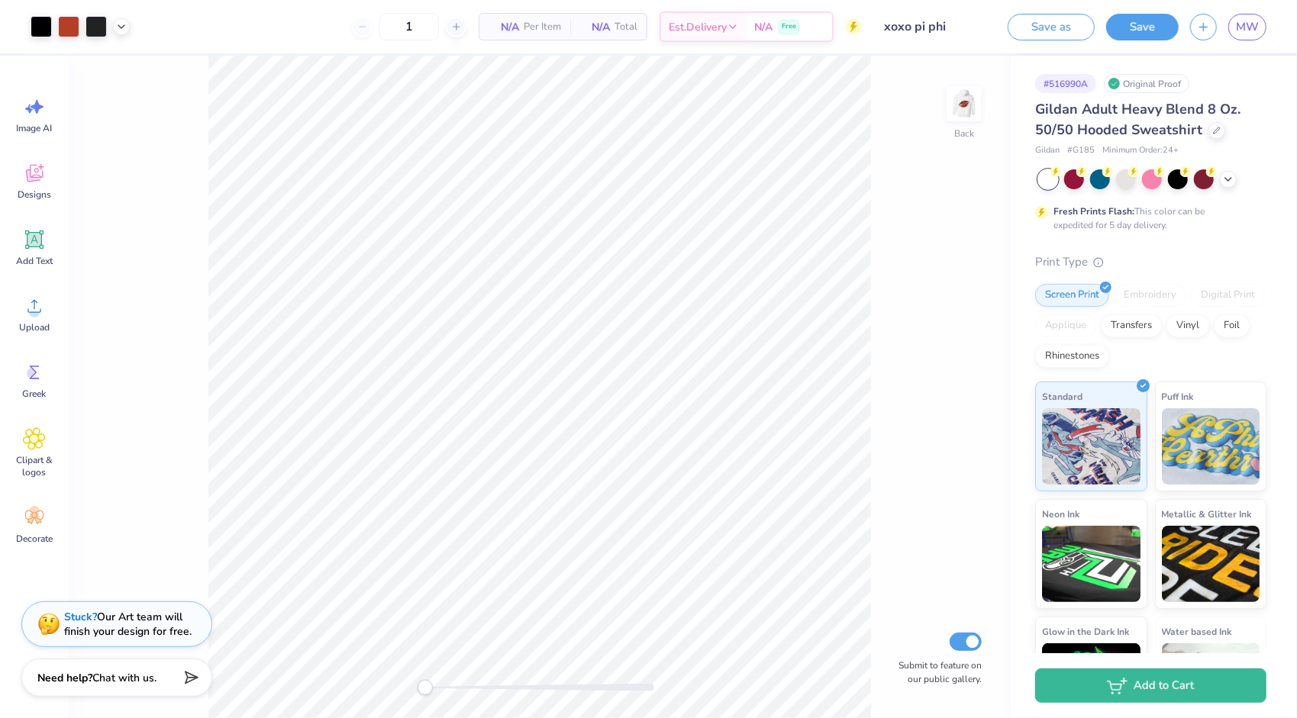
click at [154, 629] on div "Stuck? Our Art team will finish your design for free." at bounding box center [128, 624] width 128 height 29
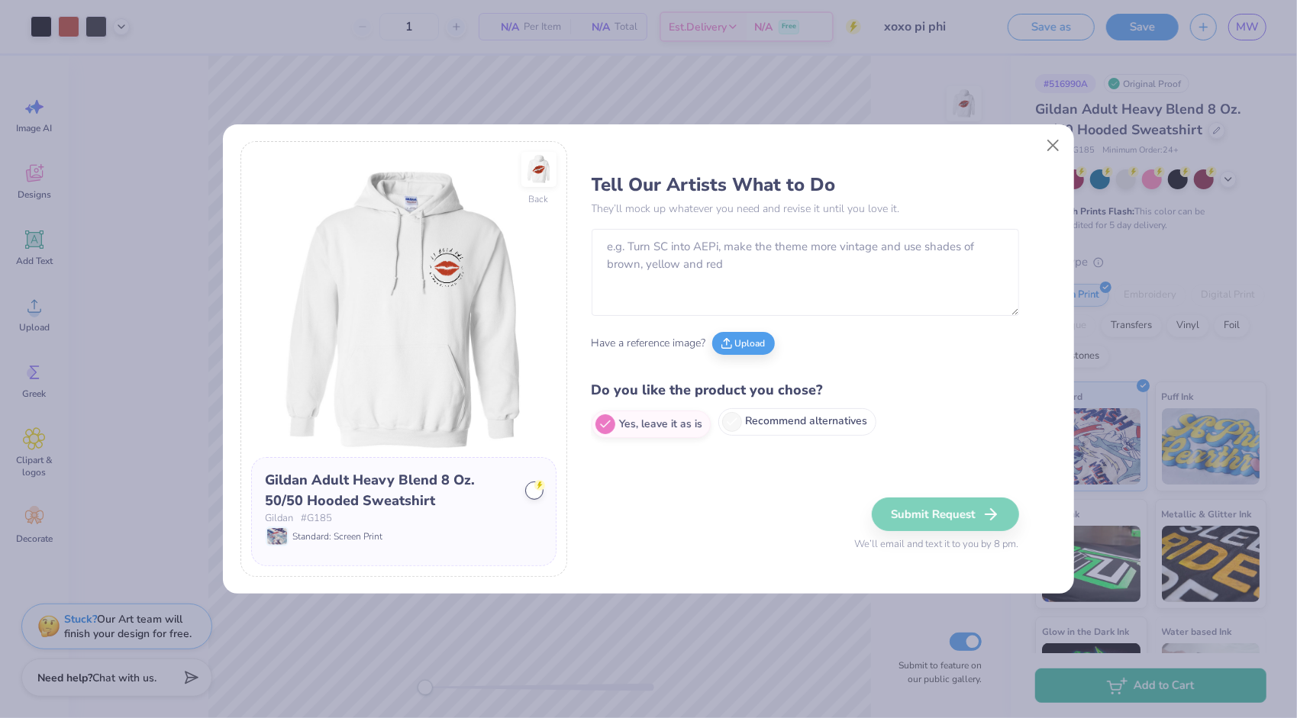
click at [825, 418] on label "Recommend alternatives" at bounding box center [797, 421] width 158 height 27
click at [602, 419] on input "Recommend alternatives" at bounding box center [597, 424] width 10 height 10
radio input "true"
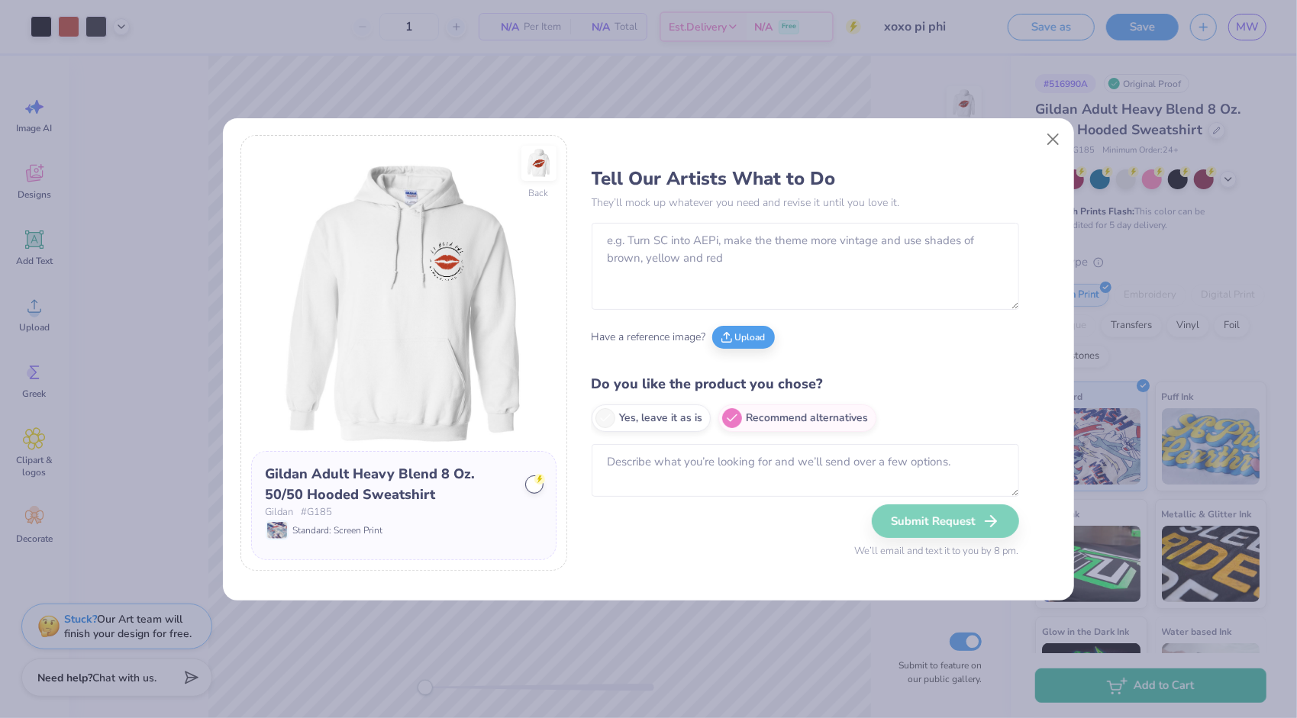
click at [892, 513] on div "Submit Request We’ll email and text it to you by 8 pm." at bounding box center [937, 532] width 164 height 55
click at [901, 519] on div "Submit Request We’ll email and text it to you by 8 pm." at bounding box center [937, 532] width 164 height 55
click at [970, 523] on div "Submit Request We’ll email and text it to you by 8 pm." at bounding box center [937, 532] width 164 height 55
click at [1048, 135] on button "Close" at bounding box center [1053, 138] width 29 height 29
radio input "true"
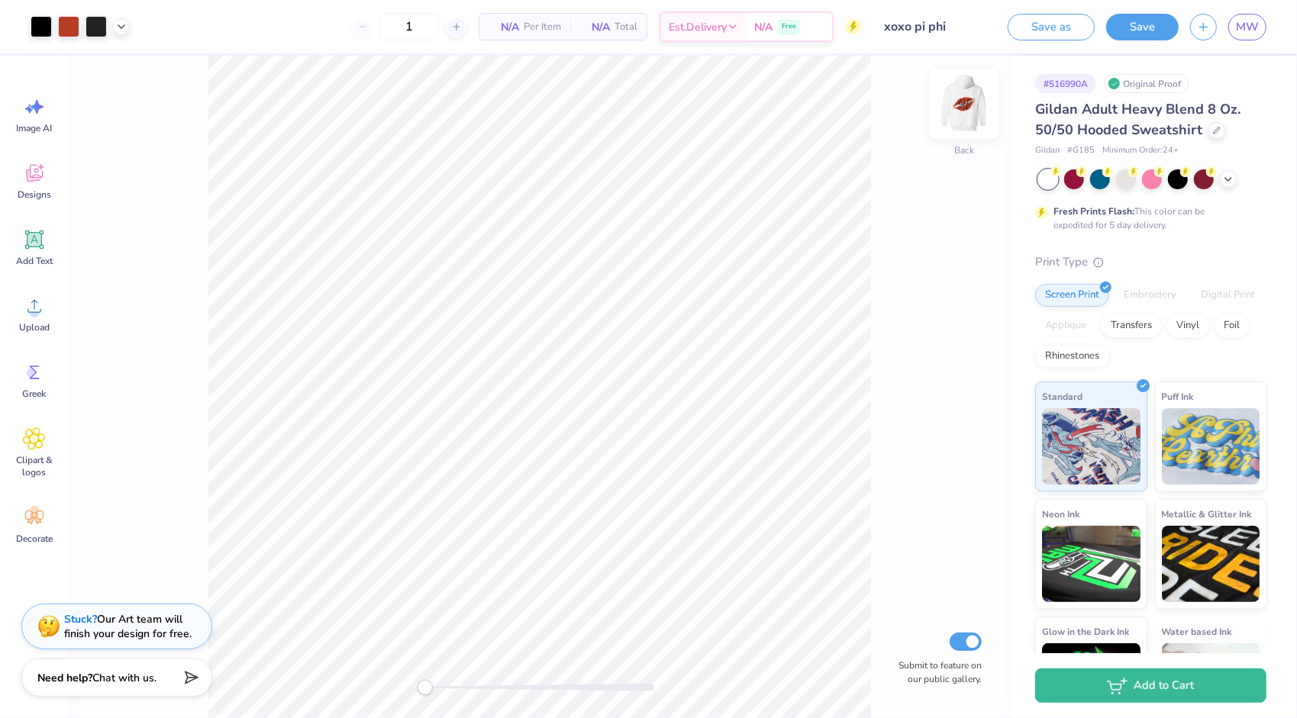
click at [968, 102] on img at bounding box center [964, 103] width 61 height 61
click at [744, 32] on div "Est. Delivery" at bounding box center [704, 28] width 86 height 27
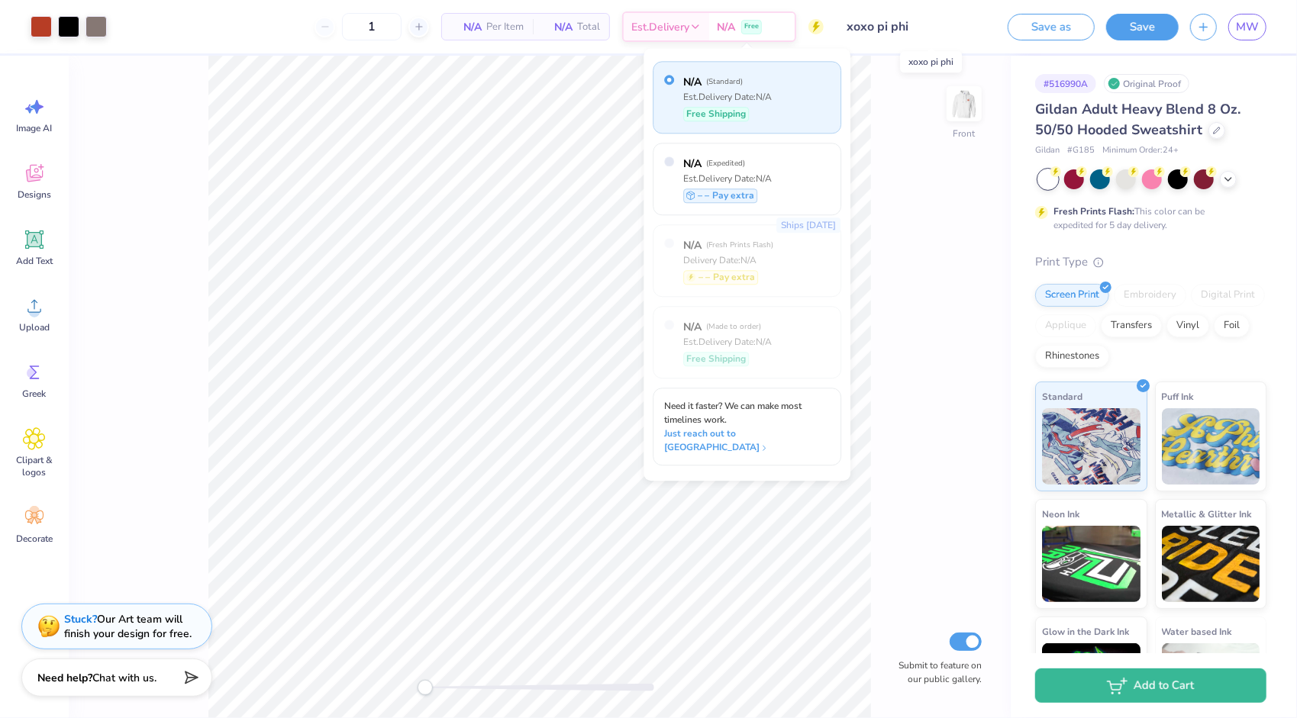
click at [941, 29] on input "xoxo pi phi" at bounding box center [910, 26] width 150 height 31
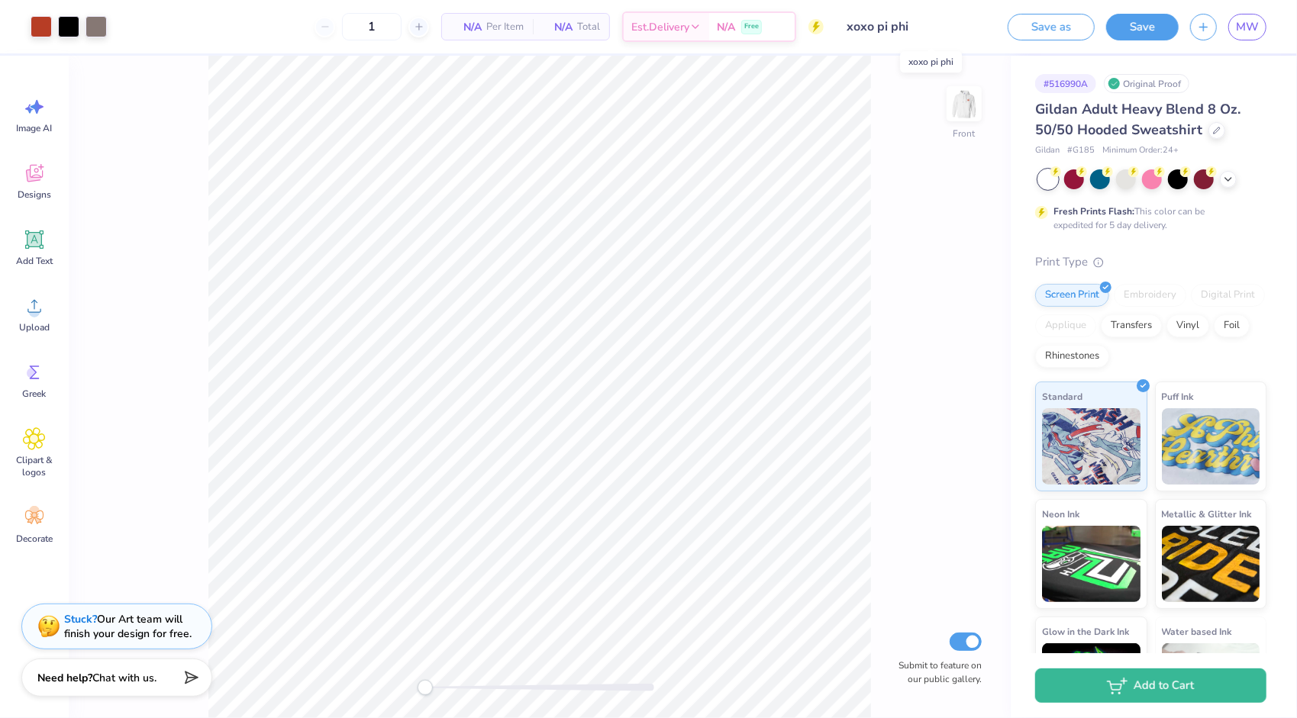
click at [907, 26] on input "xoxo pi phi" at bounding box center [910, 26] width 150 height 31
click at [1243, 35] on span "MW" at bounding box center [1247, 27] width 23 height 18
